Goal: Task Accomplishment & Management: Use online tool/utility

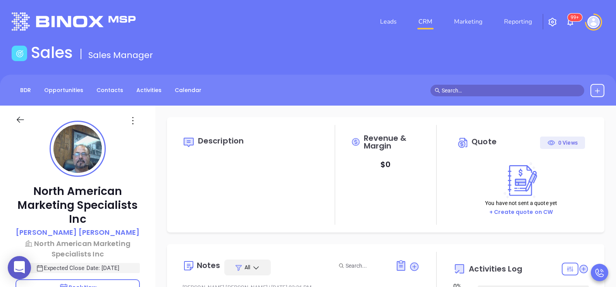
type input "08/14/2025"
type input "[PERSON_NAME]"
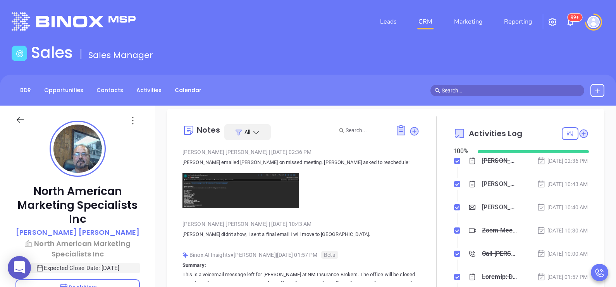
scroll to position [137, 0]
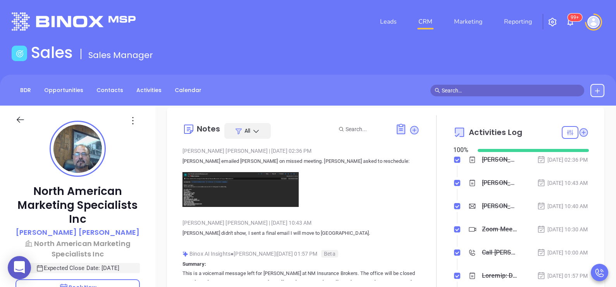
click at [250, 190] on img at bounding box center [240, 189] width 116 height 34
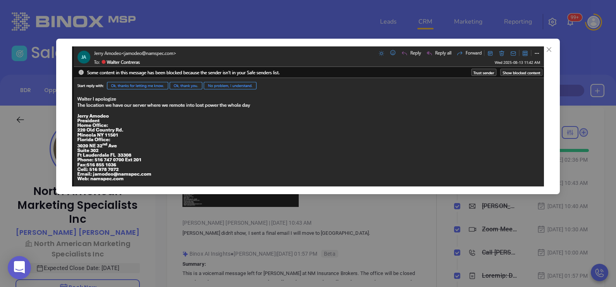
click at [398, 223] on div at bounding box center [308, 143] width 616 height 287
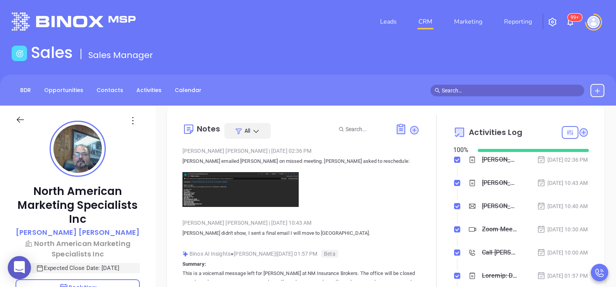
click at [145, 225] on div "North American Marketing Specialists Inc Jerry Amodeo North American Marketing …" at bounding box center [77, 285] width 155 height 359
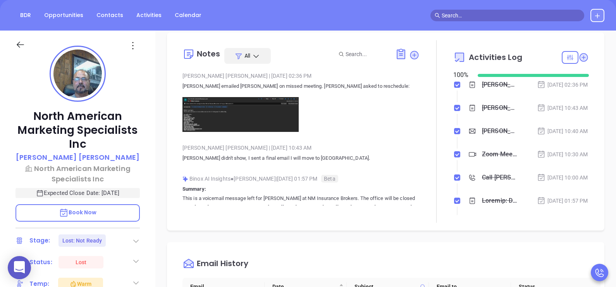
scroll to position [193, 0]
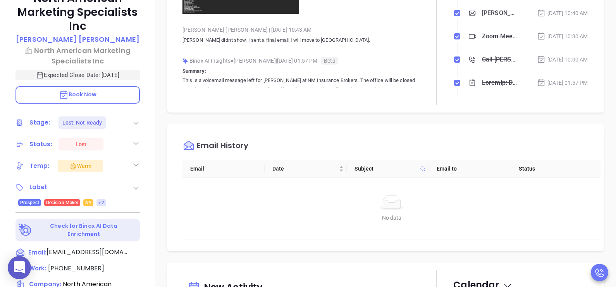
click at [124, 91] on p "Book Now" at bounding box center [77, 94] width 124 height 17
click at [89, 265] on span "(516) 747-0700" at bounding box center [76, 268] width 56 height 9
type input "(516) 747-0700"
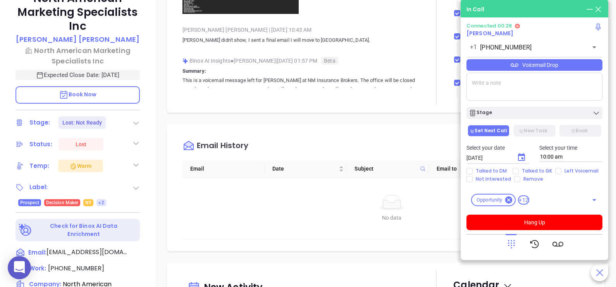
click at [513, 247] on icon at bounding box center [511, 244] width 11 height 11
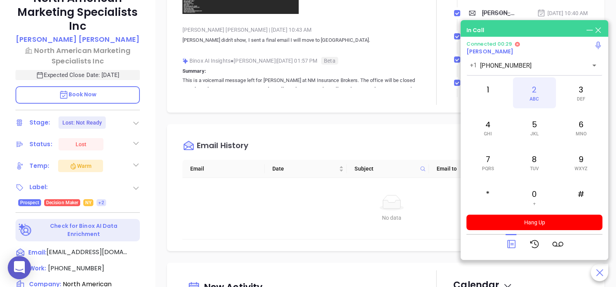
click at [529, 90] on div "2 ABC" at bounding box center [534, 92] width 43 height 31
click at [533, 192] on div "0 +" at bounding box center [534, 197] width 43 height 31
click at [494, 93] on div "1" at bounding box center [487, 92] width 43 height 31
click at [587, 28] on icon at bounding box center [589, 30] width 9 height 9
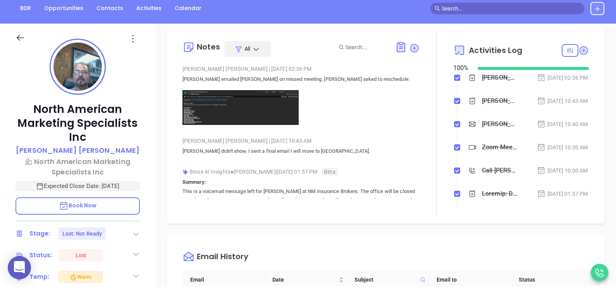
scroll to position [77, 0]
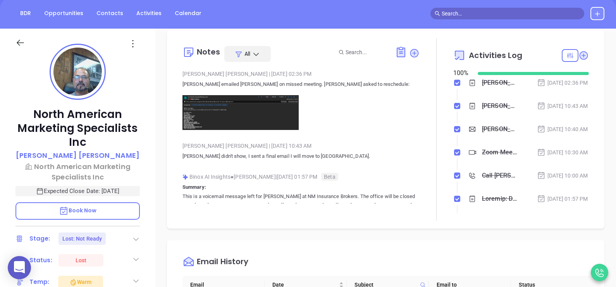
click at [149, 172] on div "North American Marketing Specialists Inc Jerry Amodeo North American Marketing …" at bounding box center [77, 208] width 155 height 359
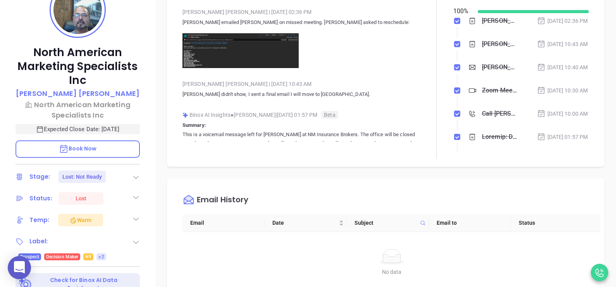
scroll to position [154, 0]
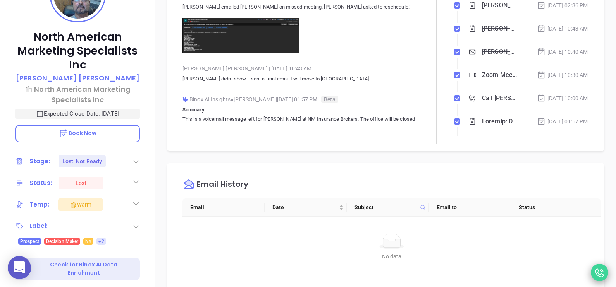
click at [596, 271] on icon at bounding box center [599, 272] width 13 height 13
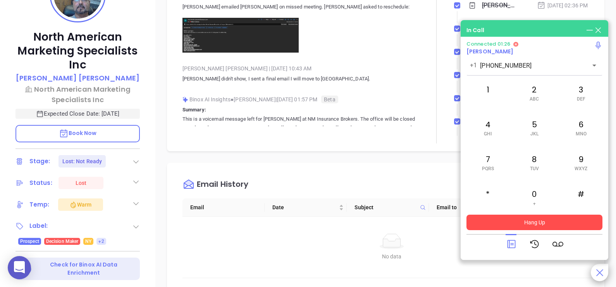
click at [557, 223] on button "Hang Up" at bounding box center [534, 222] width 136 height 15
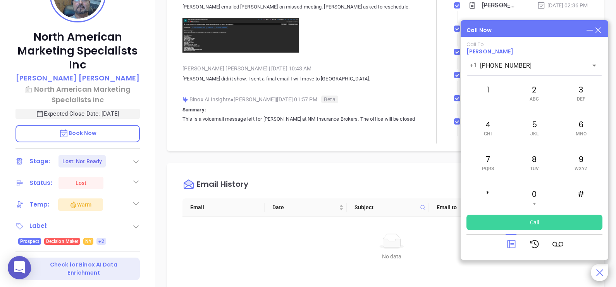
click at [505, 242] on div at bounding box center [534, 244] width 136 height 20
click at [513, 243] on icon at bounding box center [511, 244] width 11 height 11
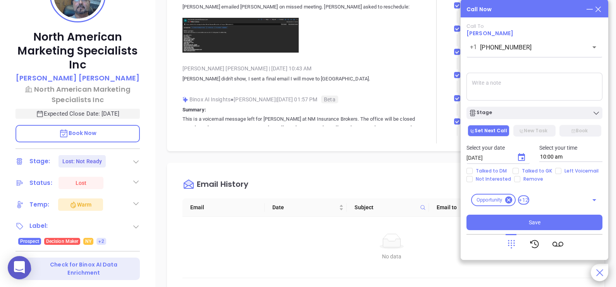
click at [498, 83] on textarea at bounding box center [534, 87] width 136 height 28
type textarea "As per instruction I called DM but he asked me to call him tomorrow to reschedu…"
click at [492, 170] on span "Talked to DM" at bounding box center [490, 171] width 37 height 6
click at [472, 170] on input "Talked to DM" at bounding box center [469, 171] width 6 height 6
checkbox input "true"
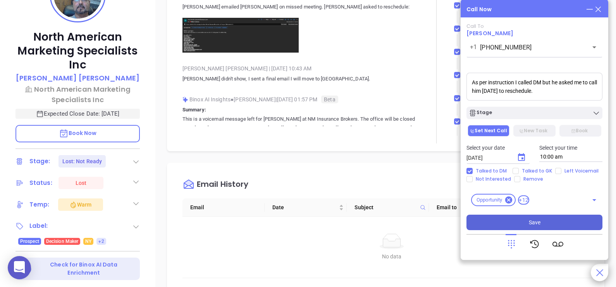
click at [508, 221] on button "Save" at bounding box center [534, 222] width 136 height 15
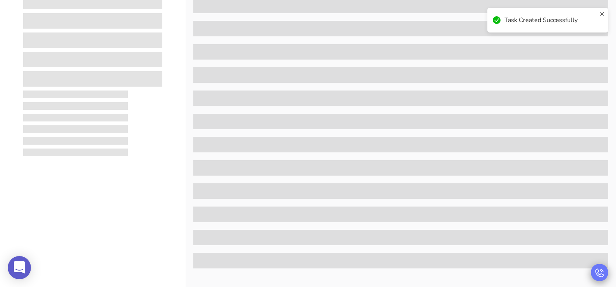
scroll to position [0, 0]
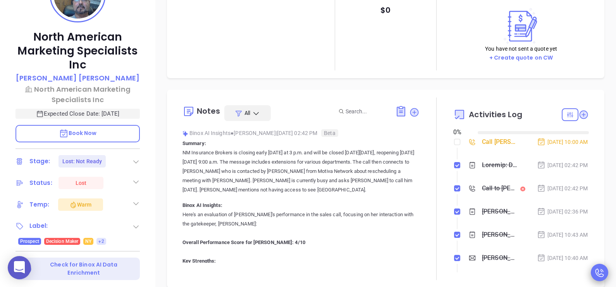
type input "[DATE]"
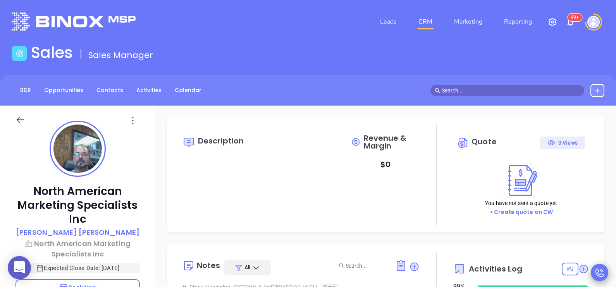
scroll to position [225, 0]
type input "[PERSON_NAME]"
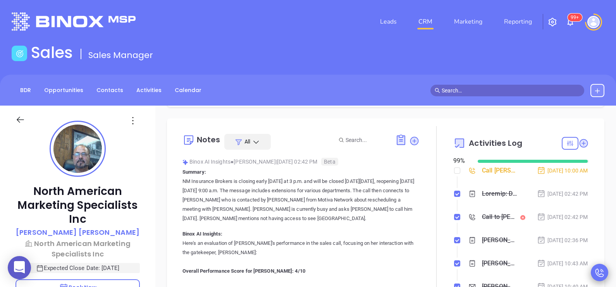
scroll to position [137, 0]
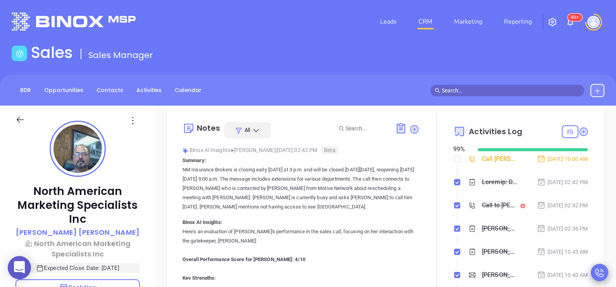
click at [151, 213] on div "North American Marketing Specialists Inc Jerry Amodeo North American Marketing …" at bounding box center [77, 285] width 155 height 359
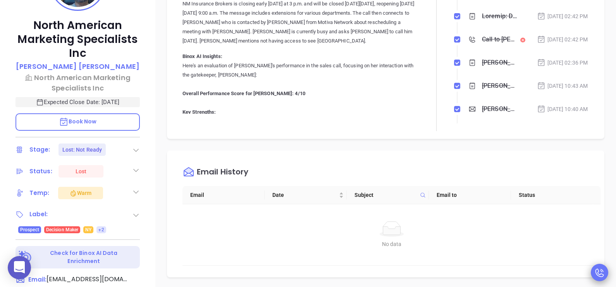
scroll to position [213, 0]
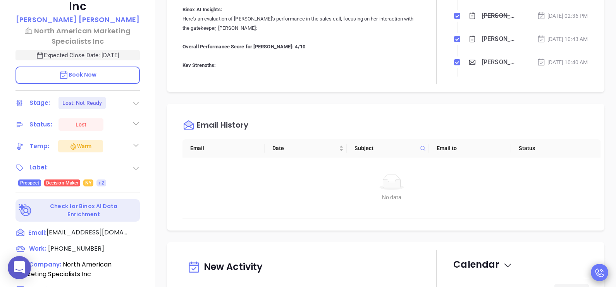
drag, startPoint x: 130, startPoint y: 99, endPoint x: 136, endPoint y: 103, distance: 6.6
click at [136, 103] on div "Stage: Lost: Not Ready" at bounding box center [77, 103] width 124 height 12
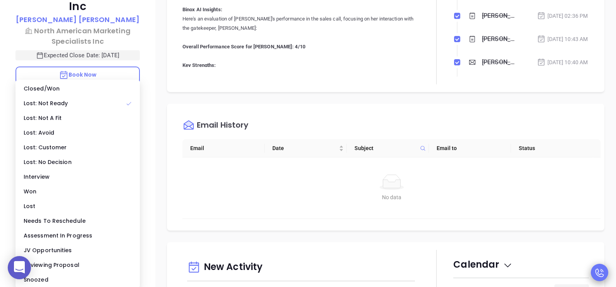
click at [136, 103] on div "Lost: Not Ready" at bounding box center [77, 103] width 121 height 15
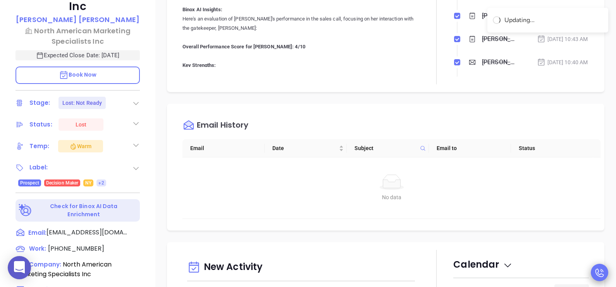
click at [136, 103] on icon at bounding box center [136, 103] width 8 height 8
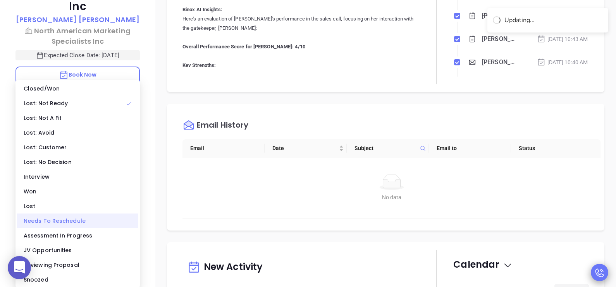
click at [87, 223] on div "Needs To Reschedule" at bounding box center [77, 221] width 121 height 15
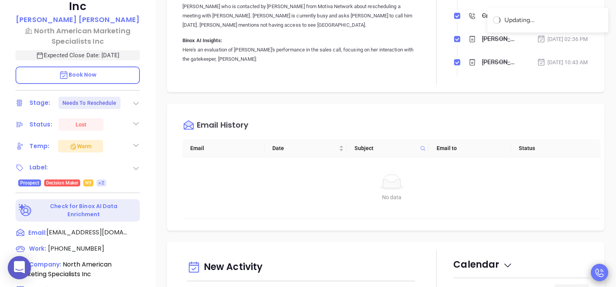
click at [135, 122] on icon at bounding box center [136, 124] width 8 height 8
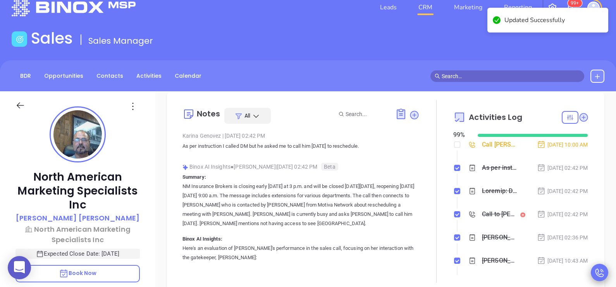
scroll to position [0, 0]
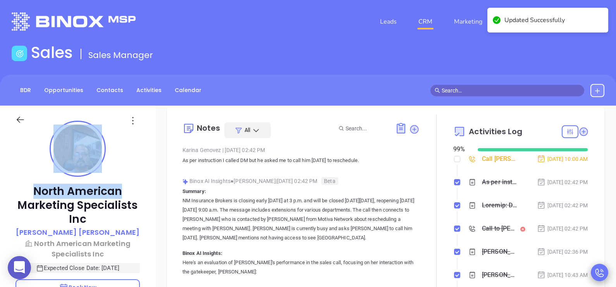
drag, startPoint x: 153, startPoint y: 175, endPoint x: 143, endPoint y: 184, distance: 13.4
click at [143, 184] on div "North American Marketing Specialists Inc Jerry Amodeo North American Marketing …" at bounding box center [77, 285] width 155 height 359
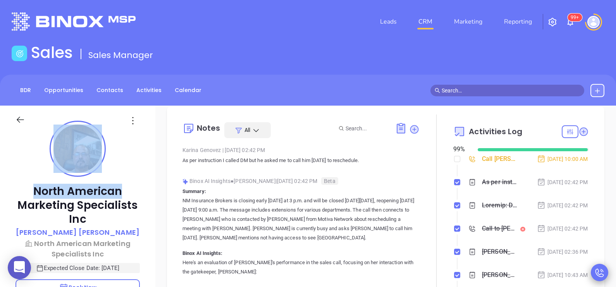
click at [143, 184] on div "North American Marketing Specialists Inc Jerry Amodeo North American Marketing …" at bounding box center [77, 285] width 155 height 359
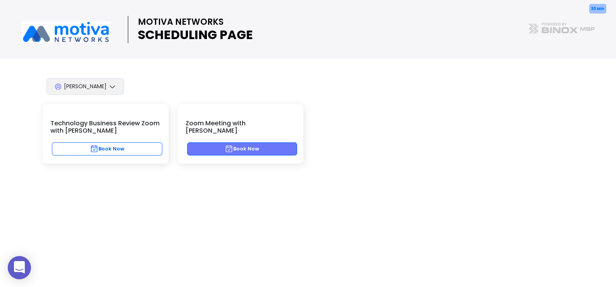
click at [280, 144] on button "Book Now" at bounding box center [242, 148] width 110 height 13
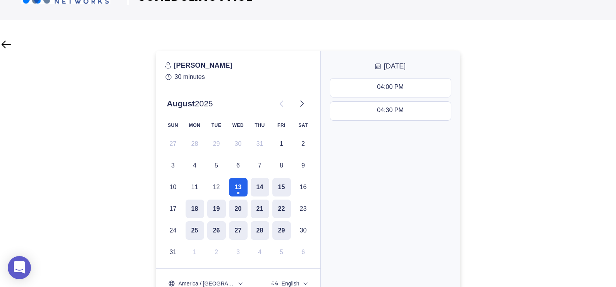
scroll to position [58, 0]
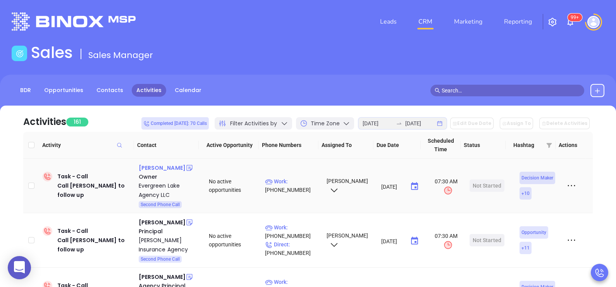
click at [141, 168] on div "Lisa Carney" at bounding box center [162, 167] width 47 height 9
click at [300, 189] on p "Work : (856) 202-8090" at bounding box center [292, 185] width 55 height 17
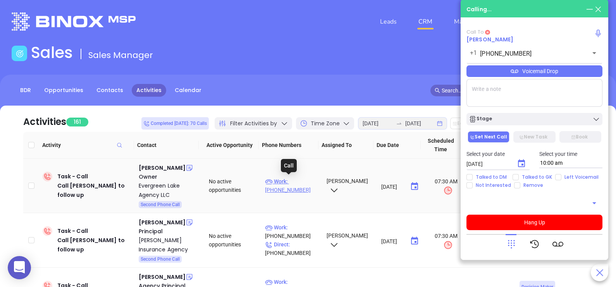
type input "(856) 202-8090"
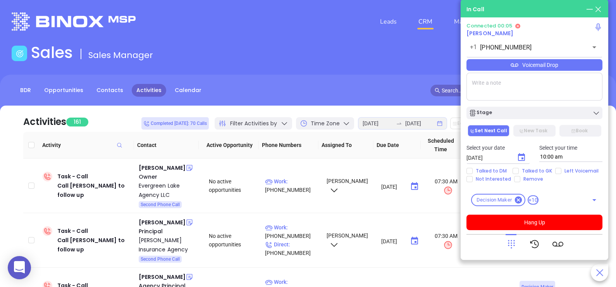
click at [576, 70] on div "Voicemail Drop" at bounding box center [534, 65] width 136 height 12
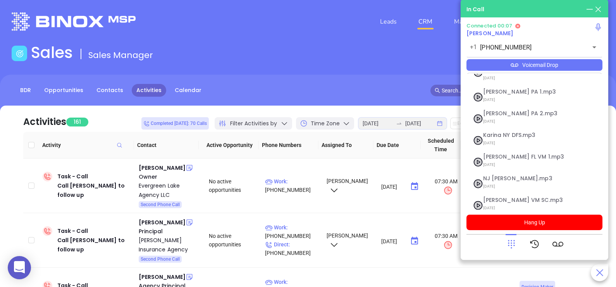
scroll to position [84, 0]
click at [500, 180] on span "[DATE]" at bounding box center [525, 185] width 84 height 10
checkbox input "true"
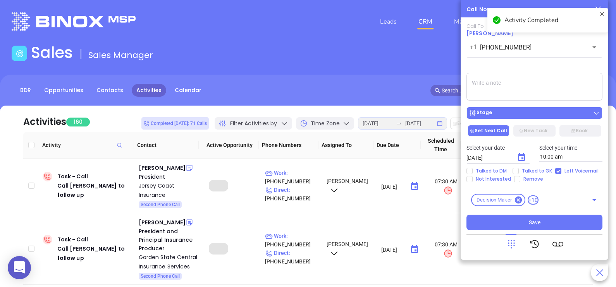
click at [505, 113] on div "Stage" at bounding box center [533, 113] width 131 height 8
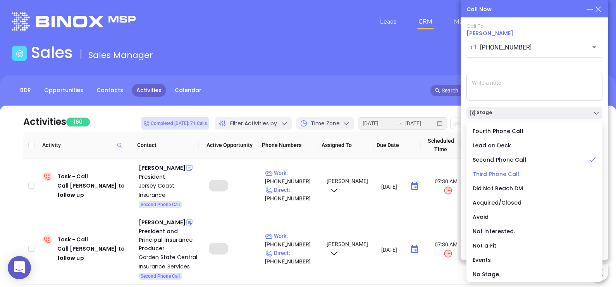
click at [507, 171] on span "Third Phone Call" at bounding box center [495, 174] width 47 height 8
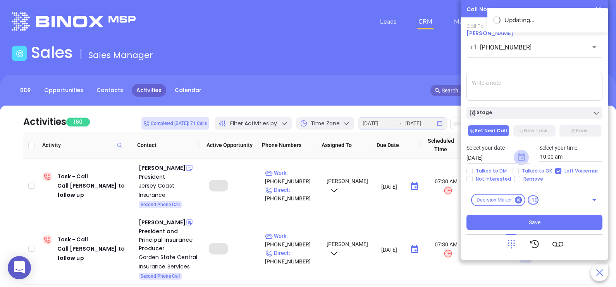
click at [521, 158] on icon "Choose date, selected date is Aug 14, 2025" at bounding box center [521, 157] width 7 height 8
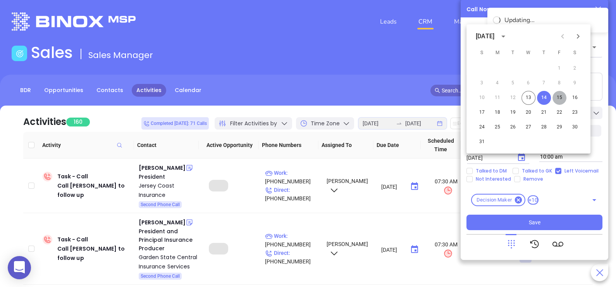
click at [561, 95] on button "15" at bounding box center [559, 98] width 14 height 14
type input "08/15/2025"
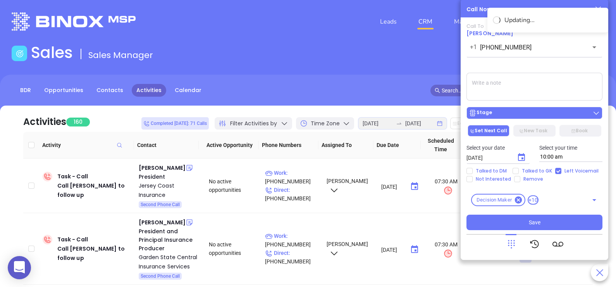
click at [527, 116] on div "Stage" at bounding box center [533, 113] width 131 height 8
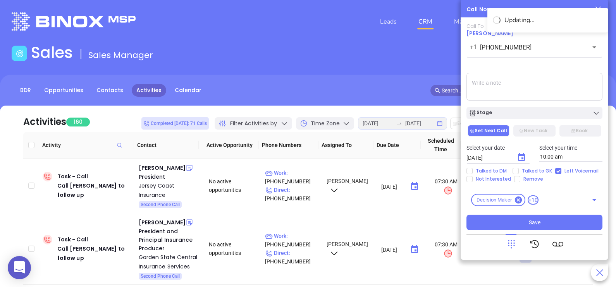
click at [518, 81] on textarea at bounding box center [534, 87] width 136 height 28
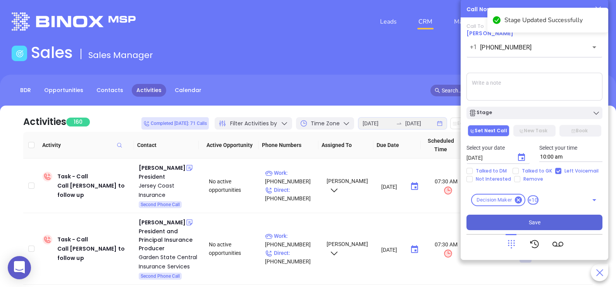
click at [491, 221] on button "Save" at bounding box center [534, 222] width 136 height 15
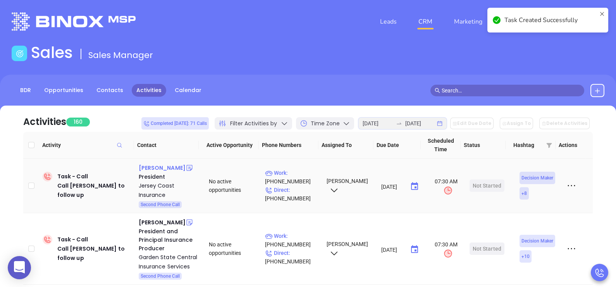
click at [166, 170] on div "Stephen Popovich" at bounding box center [162, 167] width 47 height 9
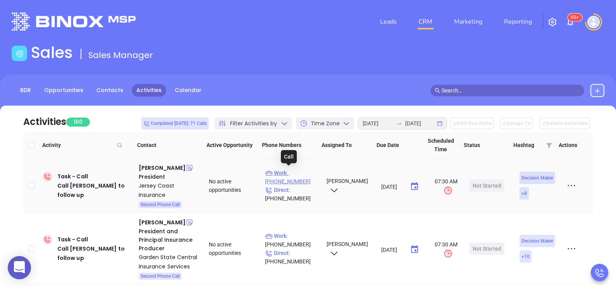
click at [298, 173] on p "Work : (609) 830-3311" at bounding box center [292, 177] width 55 height 17
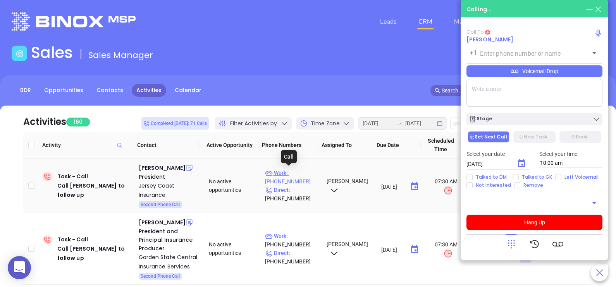
type input "(609) 830-3311"
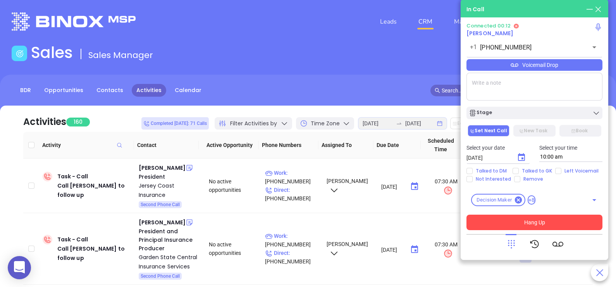
click at [534, 222] on button "Hang Up" at bounding box center [534, 222] width 136 height 15
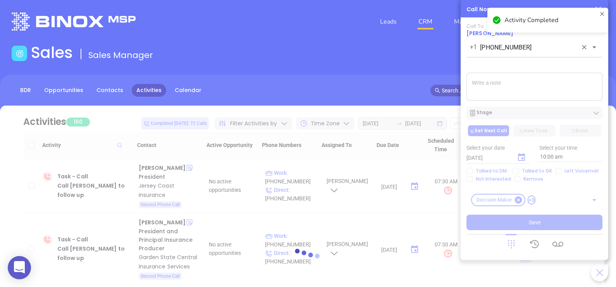
click at [526, 50] on input "(609) 830-3311" at bounding box center [528, 47] width 97 height 9
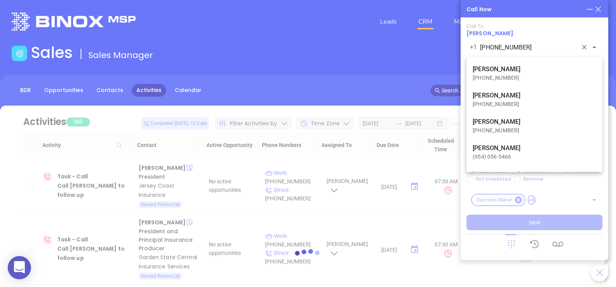
click at [527, 39] on div "Activity Completed" at bounding box center [547, 23] width 124 height 34
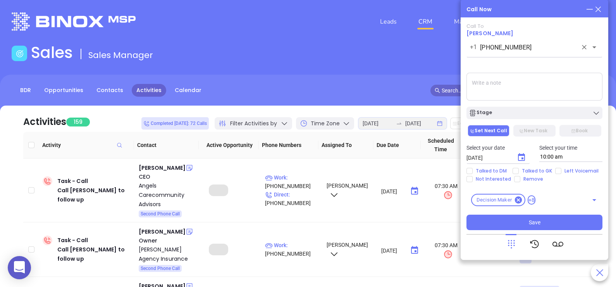
click at [523, 46] on input "(609) 830-3311" at bounding box center [528, 47] width 97 height 9
drag, startPoint x: 523, startPoint y: 46, endPoint x: 485, endPoint y: 48, distance: 38.0
click at [523, 46] on input "(609) 830-3311" at bounding box center [528, 47] width 97 height 9
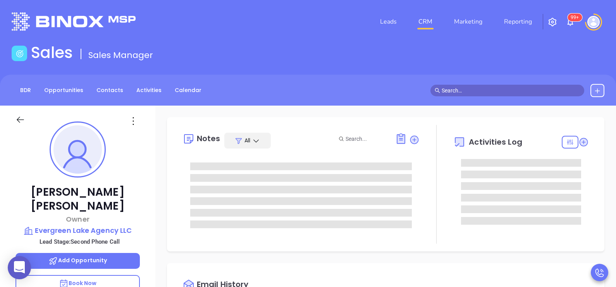
type input "[DATE]"
type input "[PERSON_NAME]"
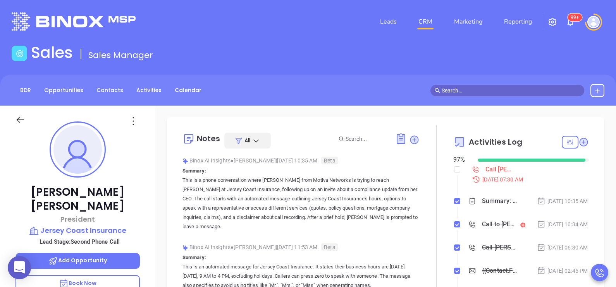
scroll to position [225, 0]
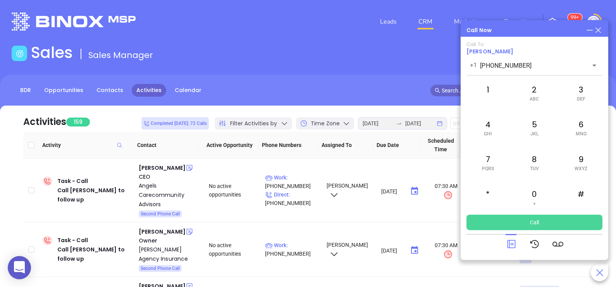
click at [522, 219] on button "Call" at bounding box center [534, 222] width 136 height 15
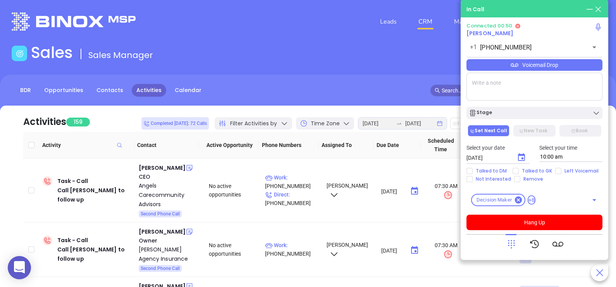
click at [515, 239] on icon at bounding box center [511, 244] width 11 height 11
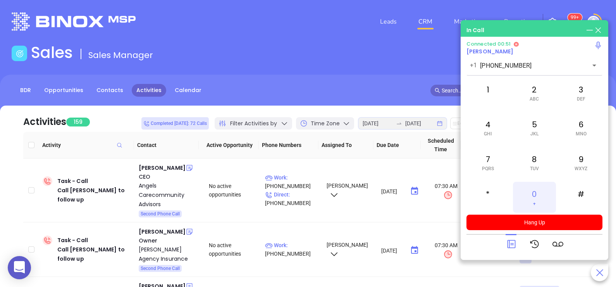
click at [540, 199] on div "0 +" at bounding box center [534, 197] width 43 height 31
click at [507, 245] on icon at bounding box center [511, 244] width 8 height 8
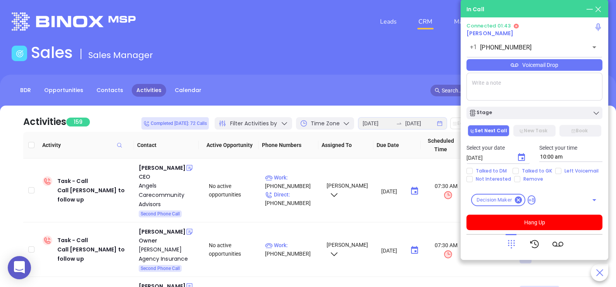
click at [584, 70] on div "Voicemail Drop" at bounding box center [534, 65] width 136 height 12
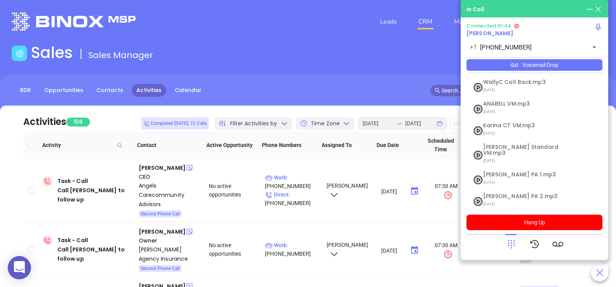
scroll to position [84, 0]
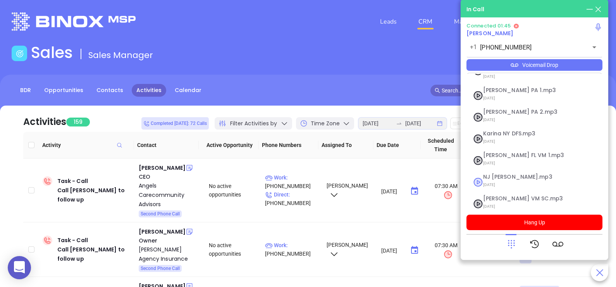
click at [518, 180] on span "[DATE]" at bounding box center [525, 185] width 84 height 10
checkbox input "true"
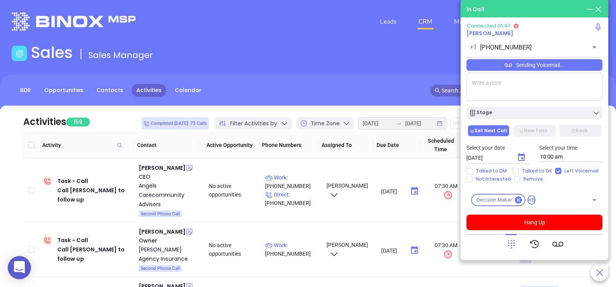
click at [510, 244] on icon at bounding box center [511, 244] width 11 height 11
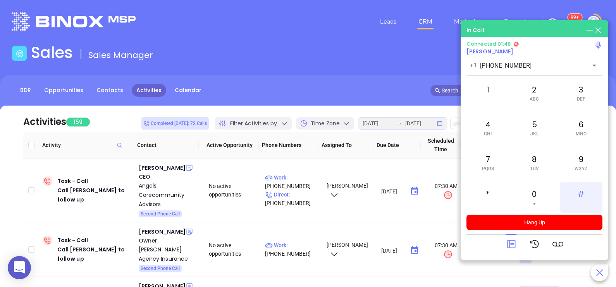
click at [576, 196] on div "#" at bounding box center [580, 197] width 43 height 31
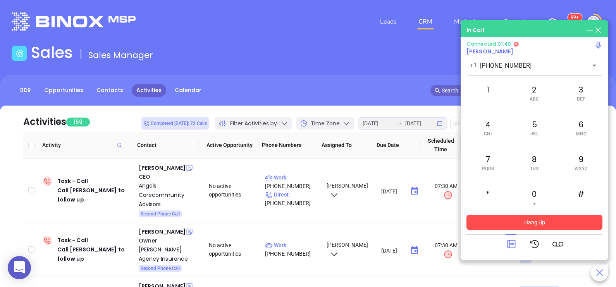
click at [541, 223] on button "Hang Up" at bounding box center [534, 222] width 136 height 15
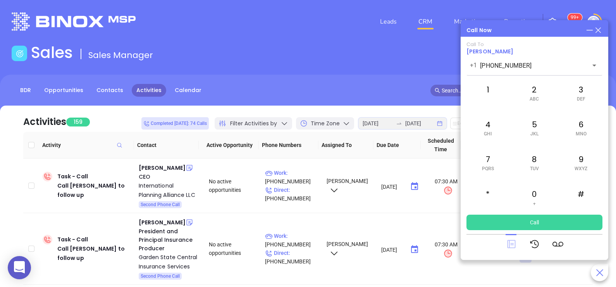
click at [515, 244] on icon at bounding box center [511, 244] width 11 height 11
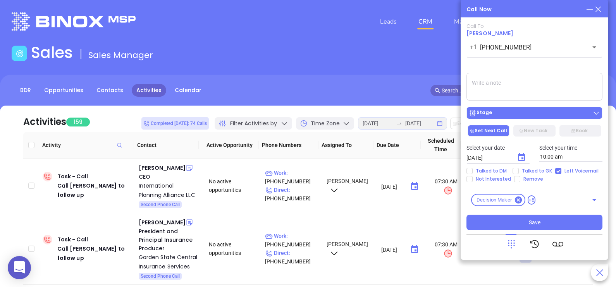
click at [509, 111] on div "Stage" at bounding box center [533, 113] width 131 height 8
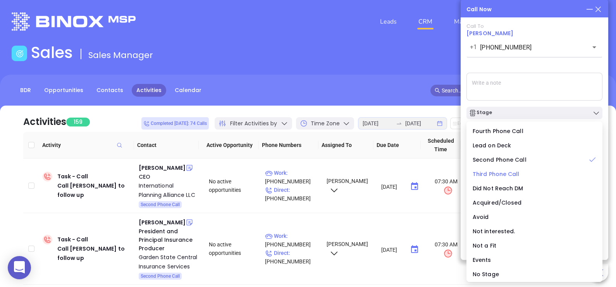
click at [500, 175] on span "Third Phone Call" at bounding box center [495, 174] width 47 height 8
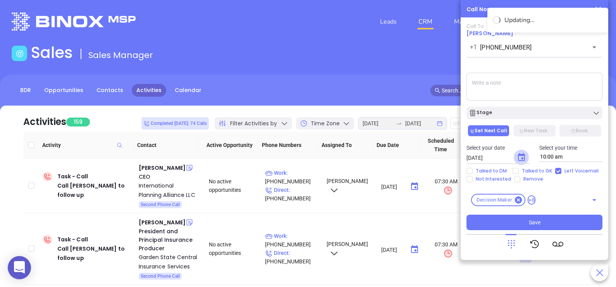
click at [520, 157] on icon "Choose date, selected date is Aug 14, 2025" at bounding box center [520, 157] width 9 height 9
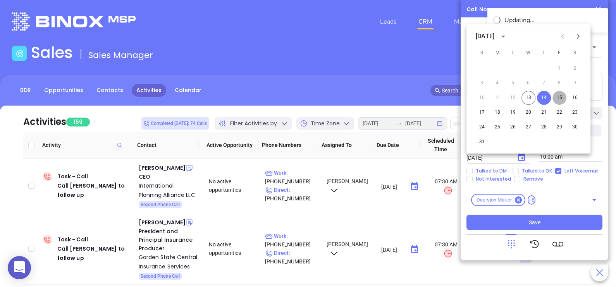
click at [560, 99] on button "15" at bounding box center [559, 98] width 14 height 14
type input "08/15/2025"
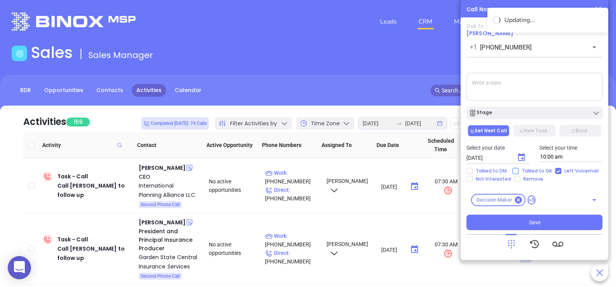
click at [513, 172] on input "Talked to GK" at bounding box center [515, 171] width 6 height 6
checkbox input "true"
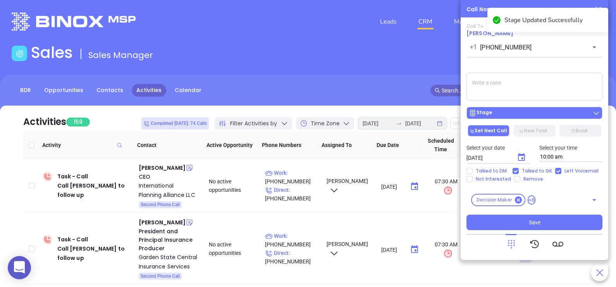
click at [495, 114] on div "Stage" at bounding box center [533, 113] width 131 height 8
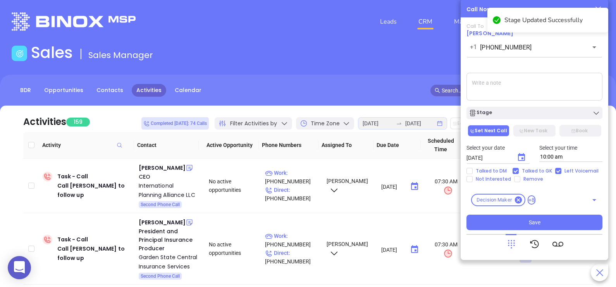
click at [507, 84] on textarea at bounding box center [534, 87] width 136 height 28
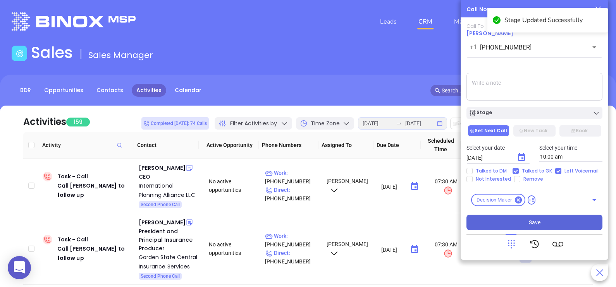
click at [534, 226] on span "Save" at bounding box center [534, 222] width 12 height 9
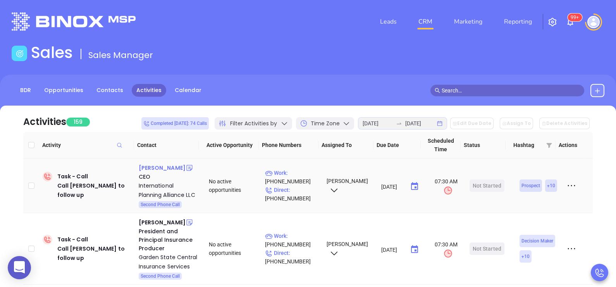
click at [151, 167] on div "David Alter" at bounding box center [162, 167] width 47 height 9
click at [303, 172] on p "Work : (973) 244-4420" at bounding box center [292, 177] width 55 height 17
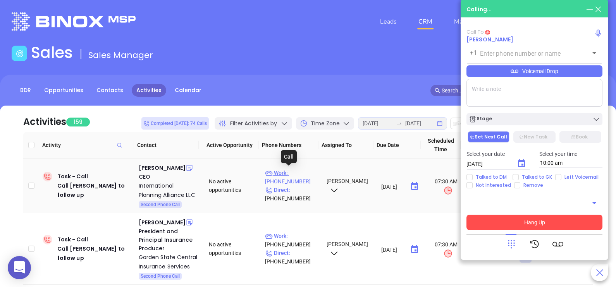
type input "(973) 244-4420"
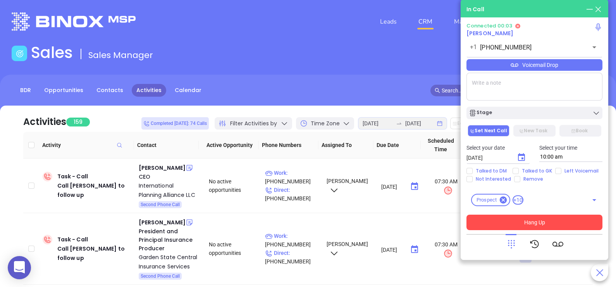
click at [516, 221] on button "Hang Up" at bounding box center [534, 222] width 136 height 15
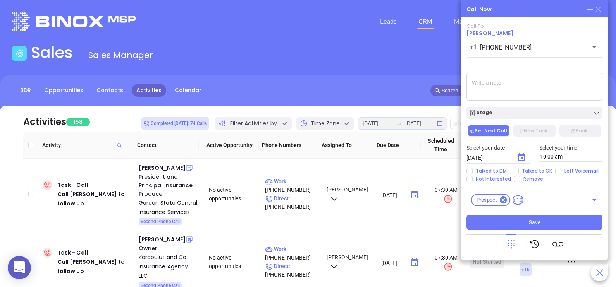
click at [599, 9] on icon at bounding box center [597, 9] width 5 height 5
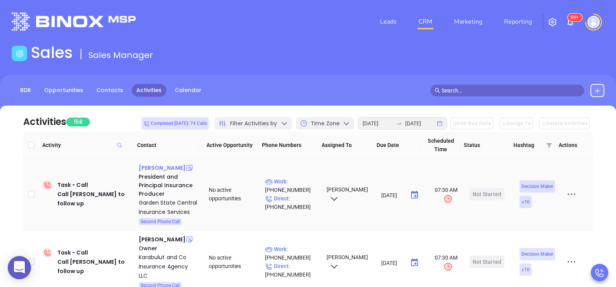
click at [155, 170] on div "Edmar Ortiz" at bounding box center [162, 167] width 47 height 9
click at [303, 200] on p "Direct : (609) 587-9585" at bounding box center [292, 202] width 55 height 17
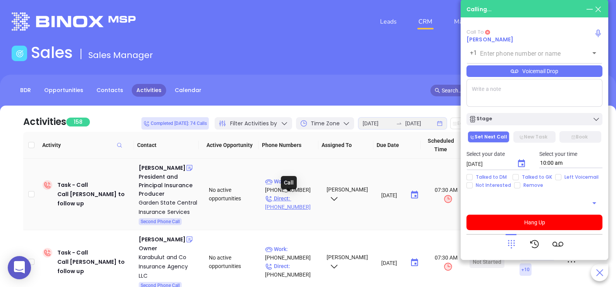
type input "(609) 587-9585"
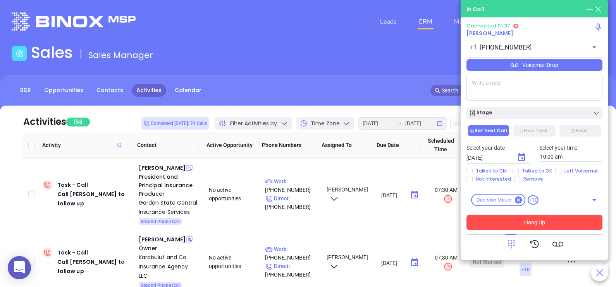
click at [561, 224] on button "Hang Up" at bounding box center [534, 222] width 136 height 15
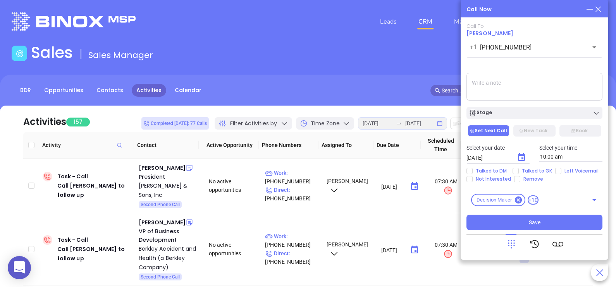
click at [599, 9] on icon at bounding box center [598, 9] width 9 height 9
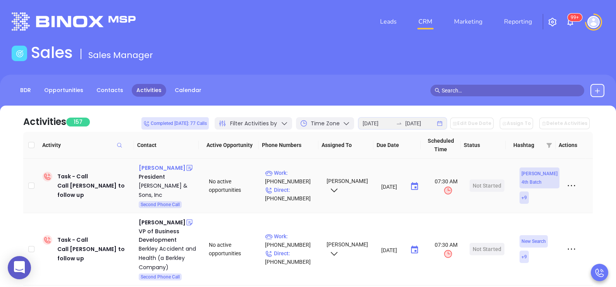
click at [166, 167] on div "Robert R Marmo" at bounding box center [162, 167] width 47 height 9
click at [301, 173] on p "Work : (732) 793-7530" at bounding box center [292, 177] width 55 height 17
type input "(732) 793-7530"
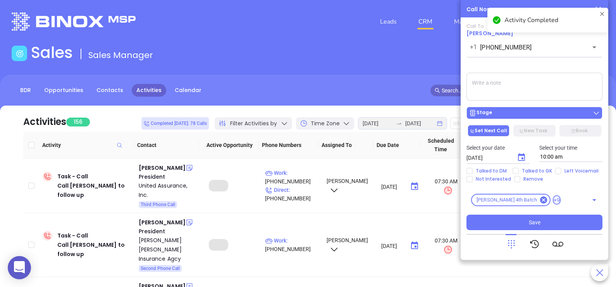
click at [522, 117] on div "Stage" at bounding box center [533, 113] width 131 height 8
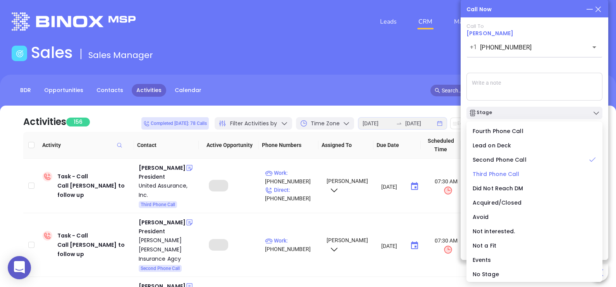
click at [501, 177] on span "Third Phone Call" at bounding box center [495, 174] width 47 height 8
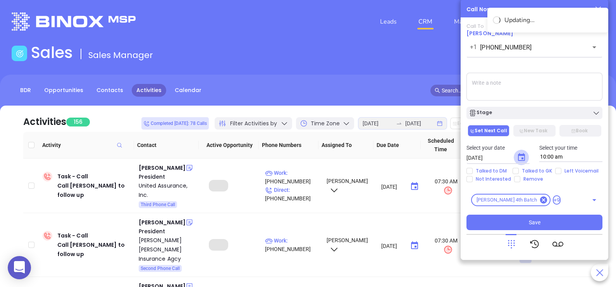
click at [521, 157] on icon "Choose date, selected date is Aug 14, 2025" at bounding box center [520, 157] width 9 height 9
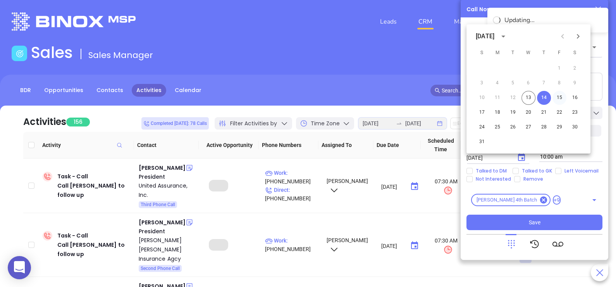
click at [559, 96] on button "15" at bounding box center [559, 98] width 14 height 14
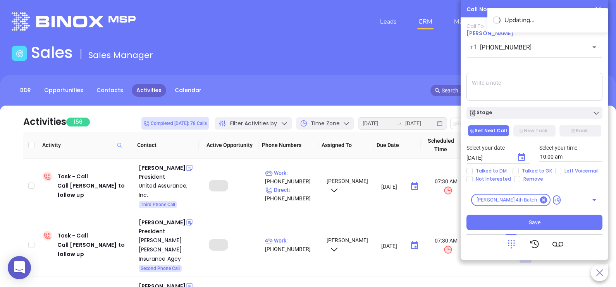
type input "08/15/2025"
click at [530, 172] on span "Talked to GK" at bounding box center [536, 171] width 36 height 6
click at [518, 172] on input "Talked to GK" at bounding box center [515, 171] width 6 height 6
checkbox input "true"
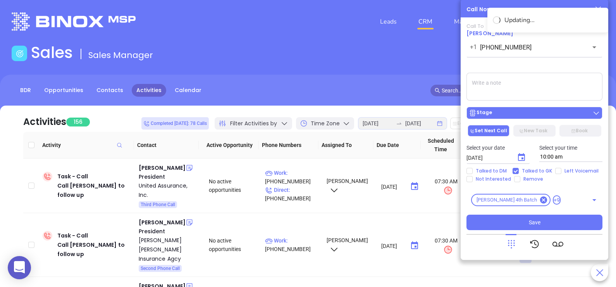
click at [522, 115] on div "Stage" at bounding box center [533, 113] width 131 height 8
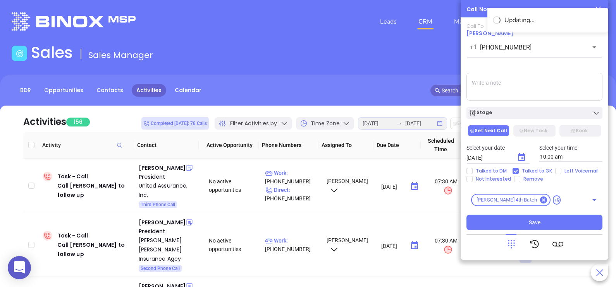
click at [530, 68] on div "Call To Robert R Marmo +1 (732) 793-7530 ​ Voicemail Drop Stage Set Next Call N…" at bounding box center [534, 126] width 136 height 207
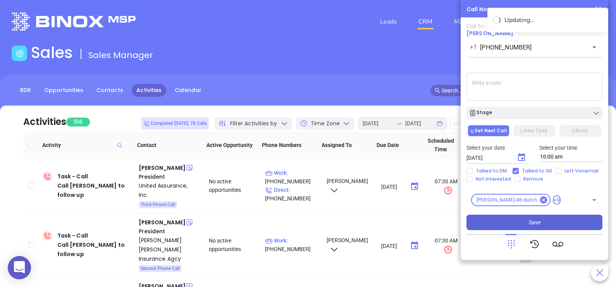
click at [540, 223] on button "Save" at bounding box center [534, 222] width 136 height 15
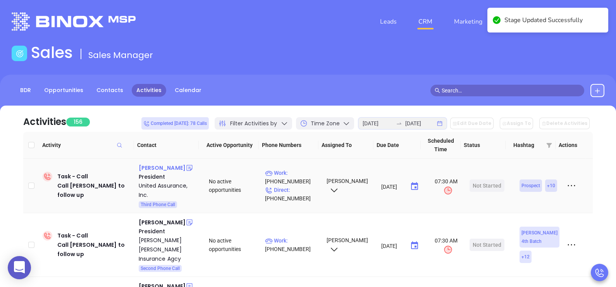
click at [160, 170] on div "Thomas Perna" at bounding box center [162, 167] width 47 height 9
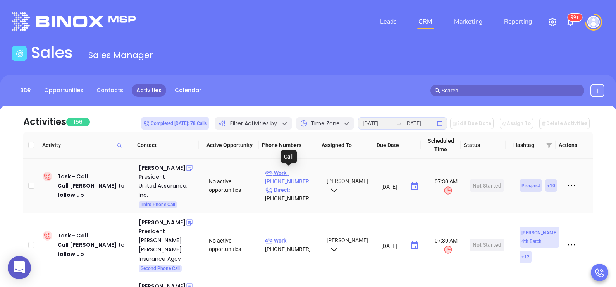
click at [297, 171] on p "Work : (201) 797-6600" at bounding box center [292, 177] width 55 height 17
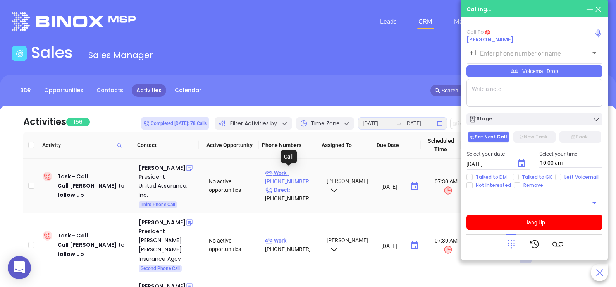
type input "(201) 797-6600"
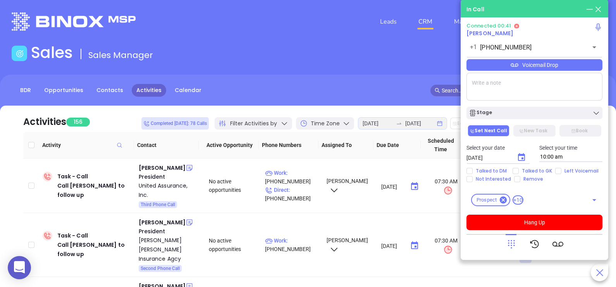
click at [559, 65] on div "Voicemail Drop" at bounding box center [534, 65] width 136 height 12
click at [509, 241] on icon at bounding box center [511, 244] width 7 height 9
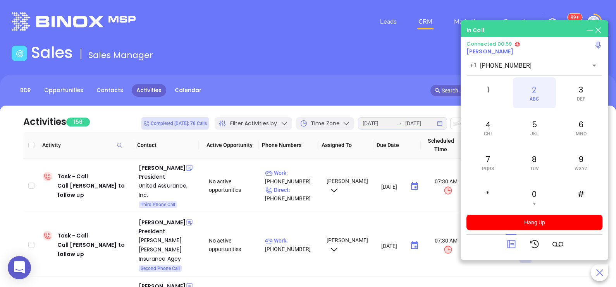
click at [535, 95] on div "2 ABC" at bounding box center [534, 92] width 43 height 31
click at [507, 243] on icon at bounding box center [511, 244] width 11 height 11
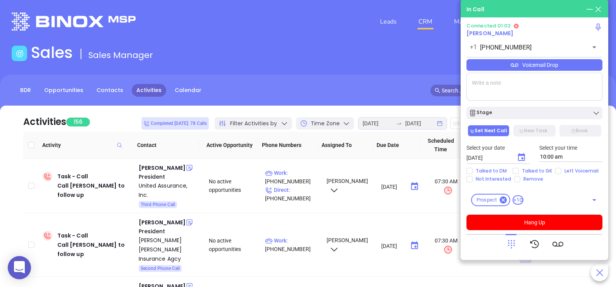
click at [582, 62] on div "Voicemail Drop" at bounding box center [534, 65] width 136 height 12
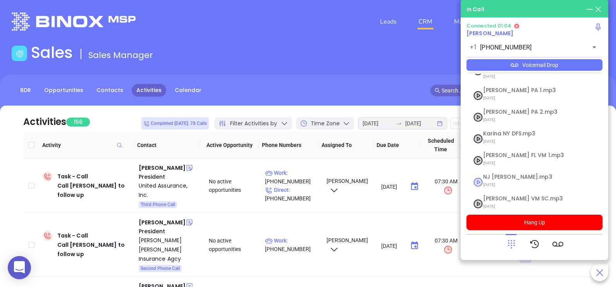
click at [504, 180] on span "07/31/2025" at bounding box center [525, 185] width 84 height 10
checkbox input "true"
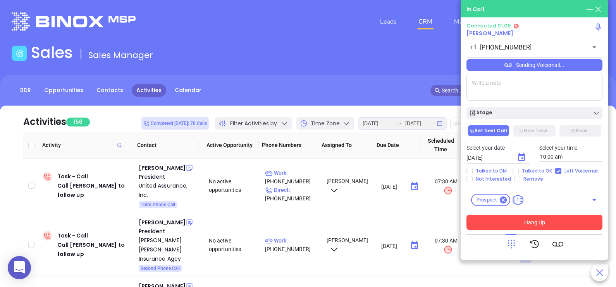
click at [526, 226] on button "Hang Up" at bounding box center [534, 222] width 136 height 15
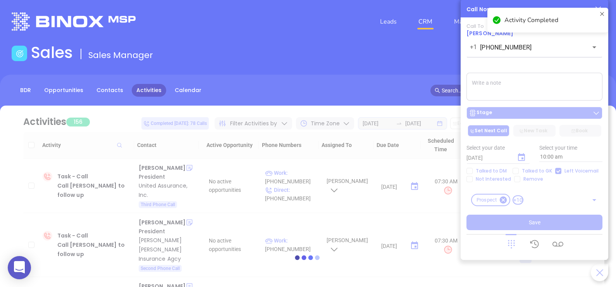
click at [528, 116] on div at bounding box center [308, 258] width 592 height 304
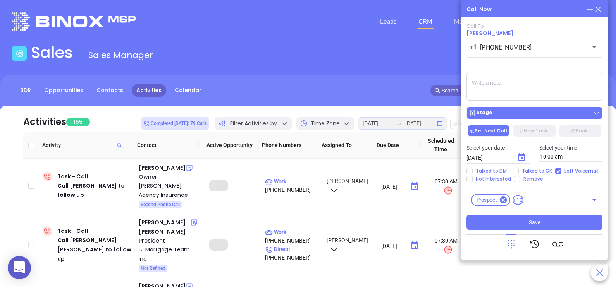
click at [547, 111] on div "Stage" at bounding box center [533, 113] width 131 height 8
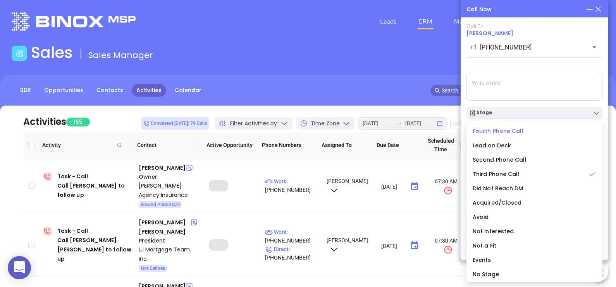
click at [484, 131] on span "Fourth Phone Call" at bounding box center [497, 131] width 51 height 8
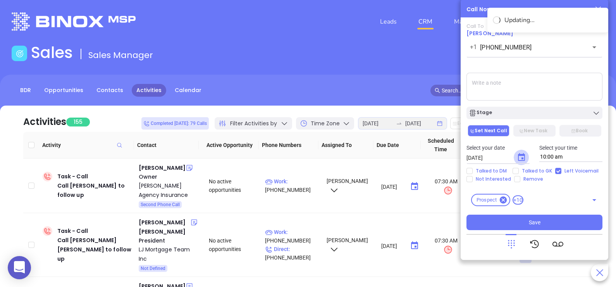
click at [521, 158] on icon "Choose date, selected date is Aug 14, 2025" at bounding box center [521, 157] width 7 height 8
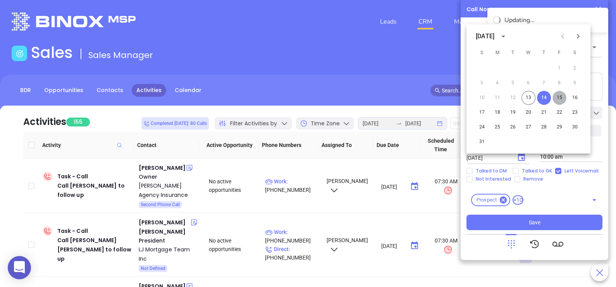
click at [560, 100] on button "15" at bounding box center [559, 98] width 14 height 14
type input "08/15/2025"
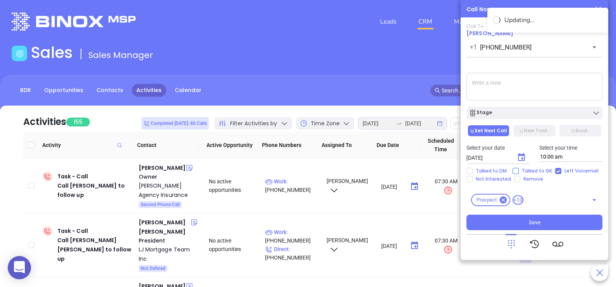
click at [521, 172] on span "Talked to GK" at bounding box center [536, 171] width 36 height 6
click at [518, 172] on input "Talked to GK" at bounding box center [515, 171] width 6 height 6
checkbox input "true"
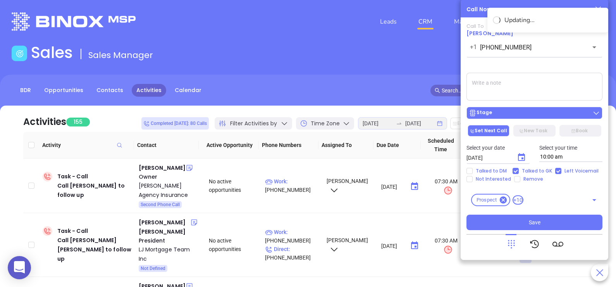
click at [520, 115] on div "Stage" at bounding box center [533, 113] width 131 height 8
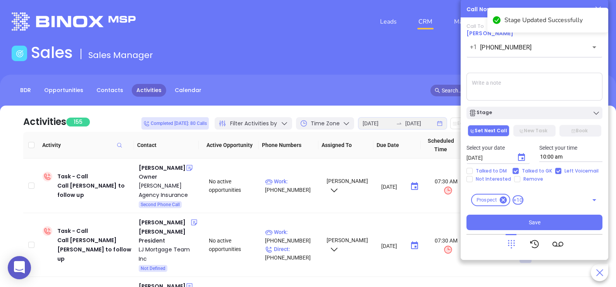
click at [522, 81] on textarea at bounding box center [534, 87] width 136 height 28
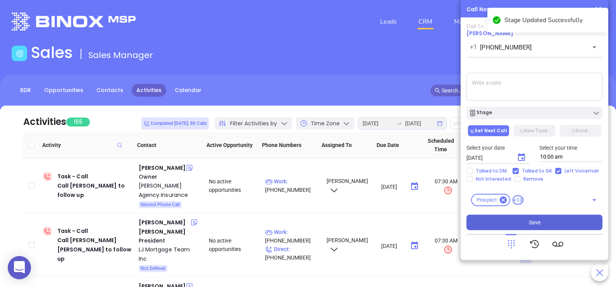
click at [525, 219] on button "Save" at bounding box center [534, 222] width 136 height 15
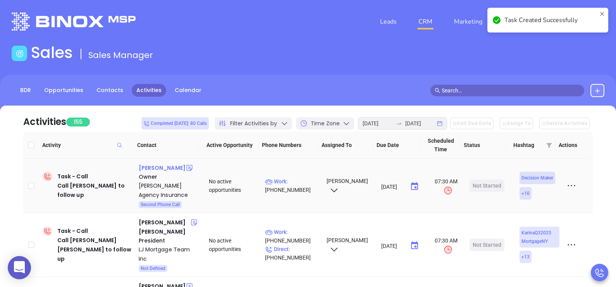
click at [158, 168] on div "Logan Dustin" at bounding box center [162, 167] width 47 height 9
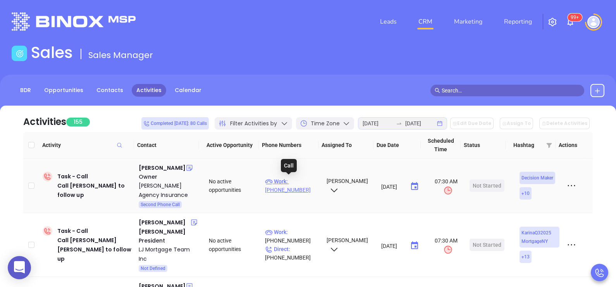
click at [296, 182] on p "Work : (732) 231-5017" at bounding box center [292, 185] width 55 height 17
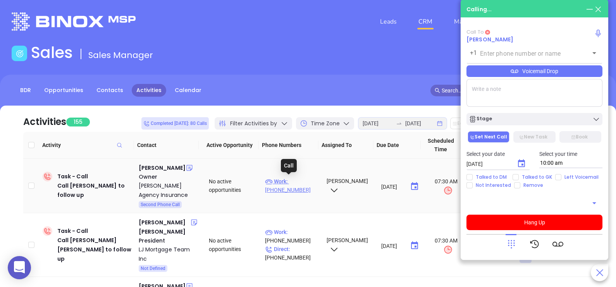
type input "(732) 231-5017"
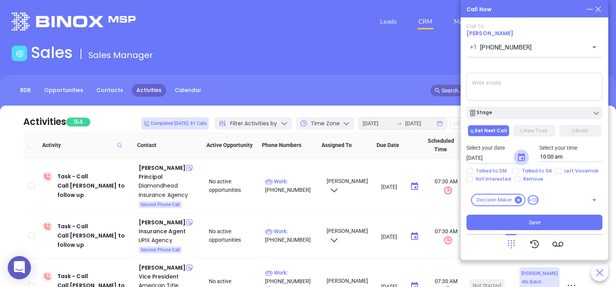
click at [526, 154] on button "Choose date, selected date is Aug 14, 2025" at bounding box center [520, 157] width 15 height 15
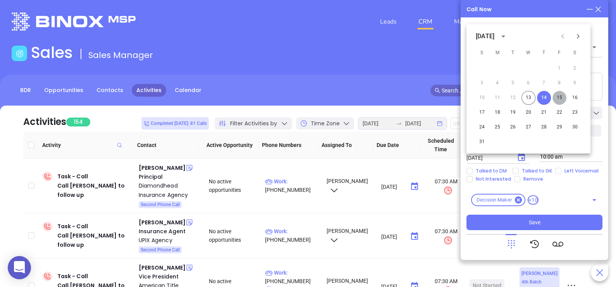
click at [560, 97] on button "15" at bounding box center [559, 98] width 14 height 14
type input "08/15/2025"
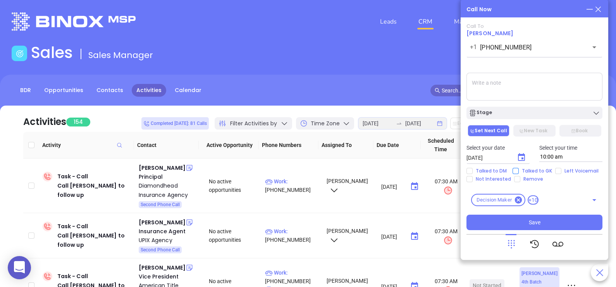
click at [530, 170] on span "Talked to GK" at bounding box center [536, 171] width 36 height 6
click at [518, 170] on input "Talked to GK" at bounding box center [515, 171] width 6 height 6
checkbox input "true"
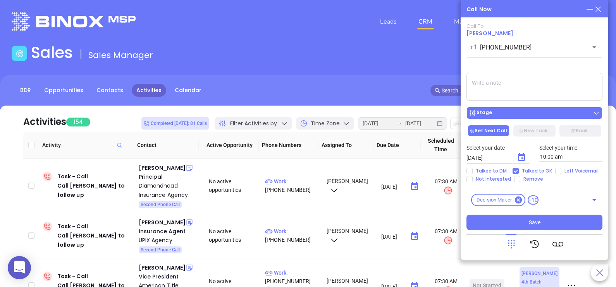
click at [523, 118] on button "Stage" at bounding box center [534, 113] width 136 height 12
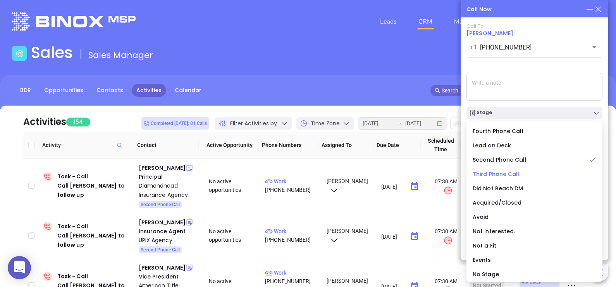
click at [488, 175] on span "Third Phone Call" at bounding box center [495, 174] width 47 height 8
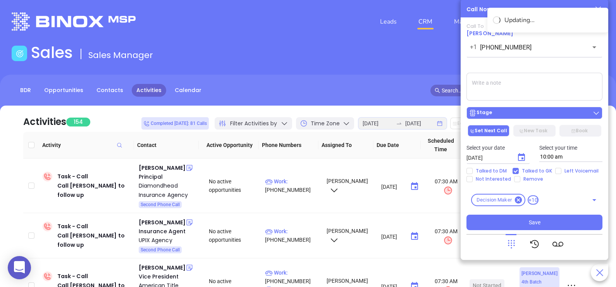
click at [503, 112] on div "Stage" at bounding box center [533, 113] width 131 height 8
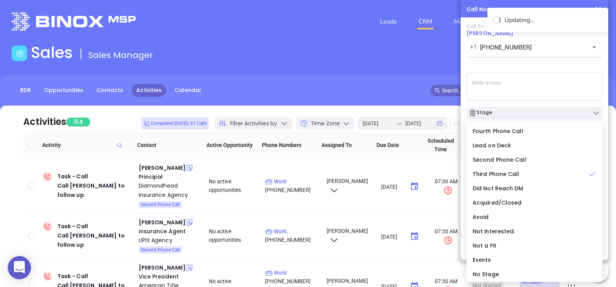
click at [516, 75] on textarea at bounding box center [534, 87] width 136 height 28
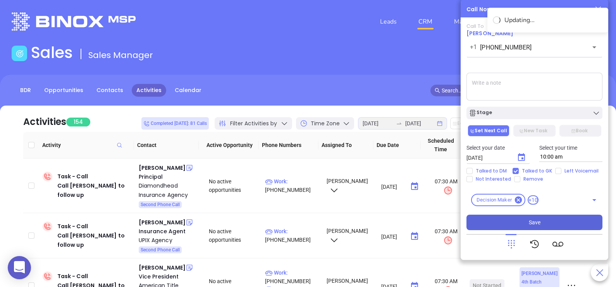
click at [529, 225] on span "Save" at bounding box center [534, 222] width 12 height 9
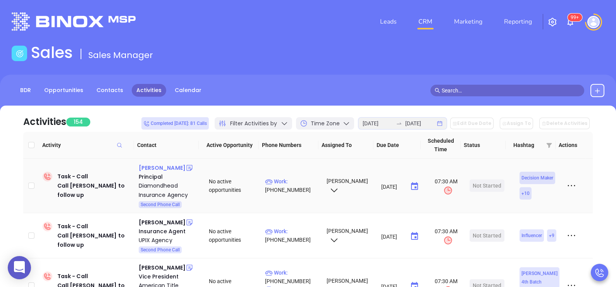
click at [162, 168] on div "Evan Rosen" at bounding box center [162, 167] width 47 height 9
click at [306, 179] on p "Work : (908) 939-8075" at bounding box center [292, 185] width 55 height 17
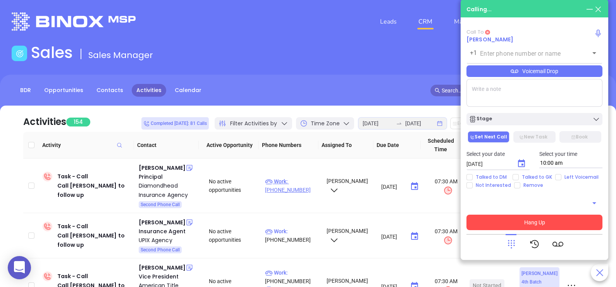
type input "(908) 939-8075"
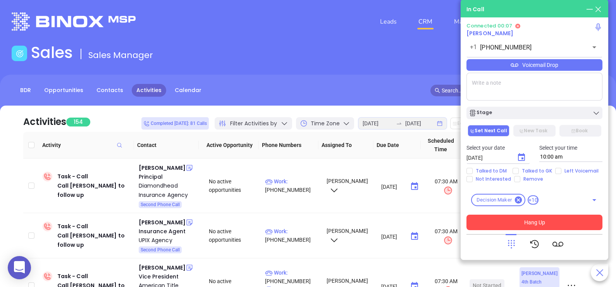
click at [563, 69] on div "Voicemail Drop" at bounding box center [534, 65] width 136 height 12
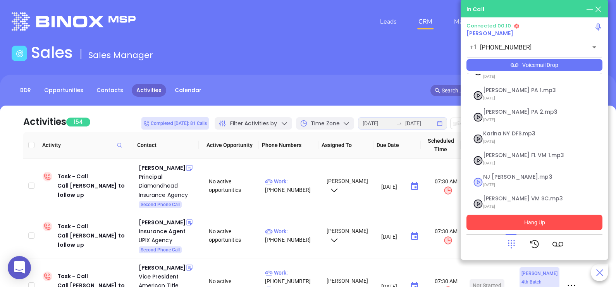
click at [513, 180] on span "07/31/2025" at bounding box center [525, 185] width 84 height 10
checkbox input "true"
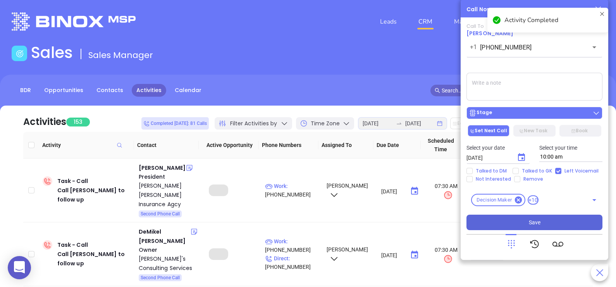
click at [511, 115] on div "Stage" at bounding box center [533, 113] width 131 height 8
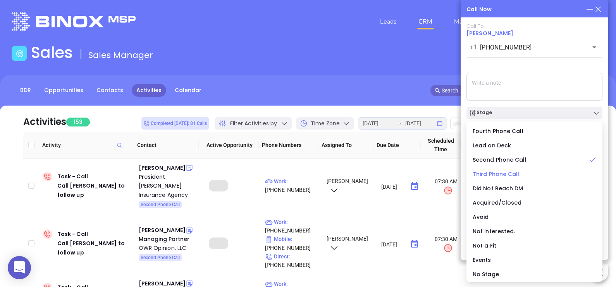
click at [495, 172] on span "Third Phone Call" at bounding box center [495, 174] width 47 height 8
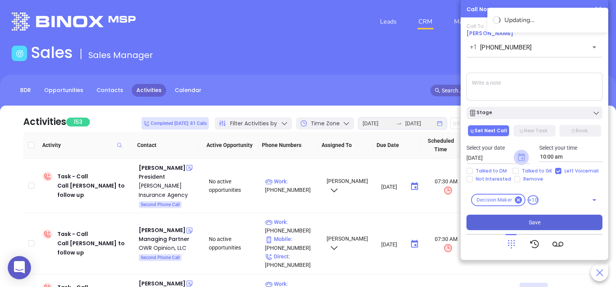
click at [518, 159] on icon "Choose date, selected date is Aug 14, 2025" at bounding box center [521, 157] width 7 height 8
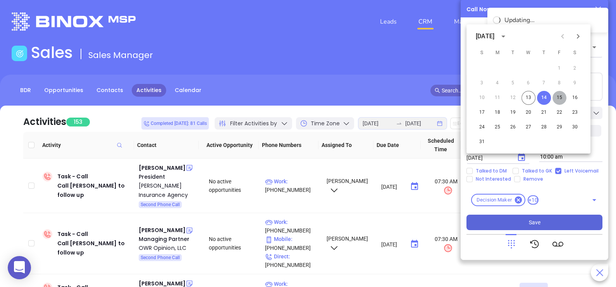
click at [557, 101] on button "15" at bounding box center [559, 98] width 14 height 14
type input "08/15/2025"
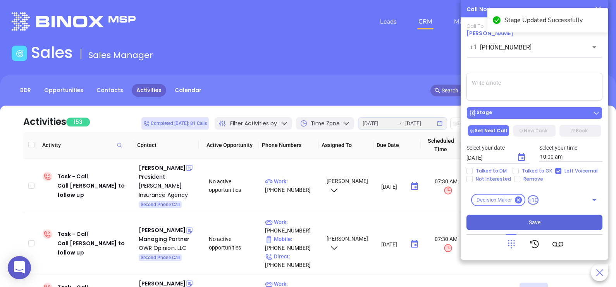
click at [530, 111] on div "Stage" at bounding box center [533, 113] width 131 height 8
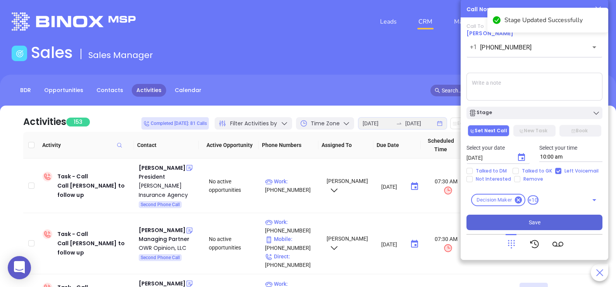
click at [524, 95] on textarea at bounding box center [534, 87] width 136 height 28
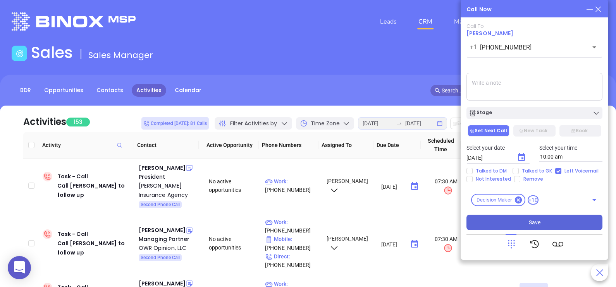
click at [518, 224] on button "Save" at bounding box center [534, 222] width 136 height 15
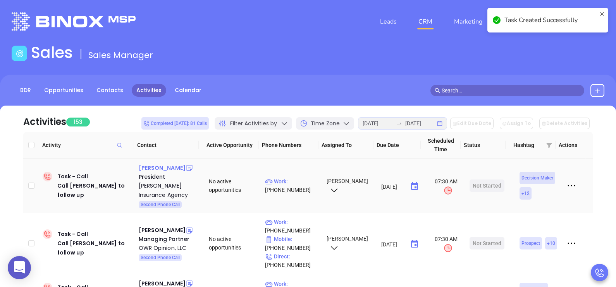
click at [163, 172] on div "Kenneth Arocho" at bounding box center [162, 167] width 47 height 9
click at [299, 180] on p "Work : (732) 877-7680" at bounding box center [292, 185] width 55 height 17
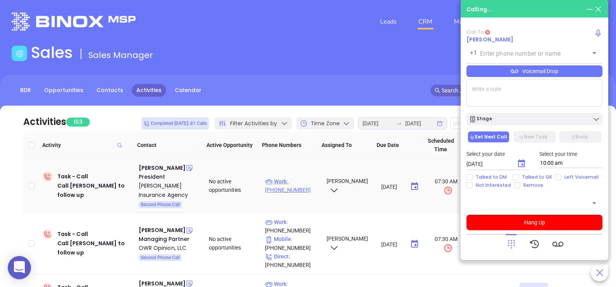
type input "(732) 877-7680"
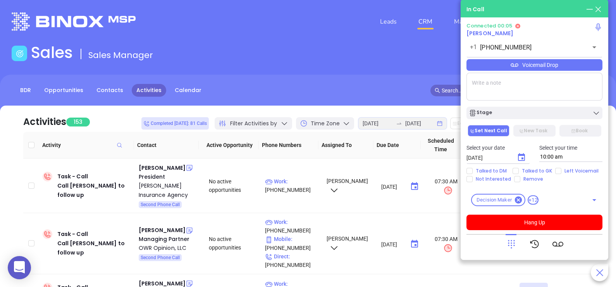
click at [543, 66] on div "Voicemail Drop" at bounding box center [534, 65] width 136 height 12
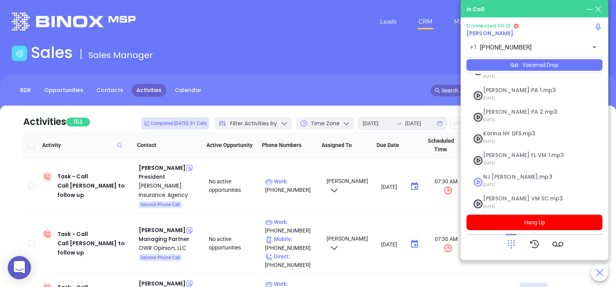
click at [503, 180] on span "07/31/2025" at bounding box center [525, 185] width 84 height 10
checkbox input "true"
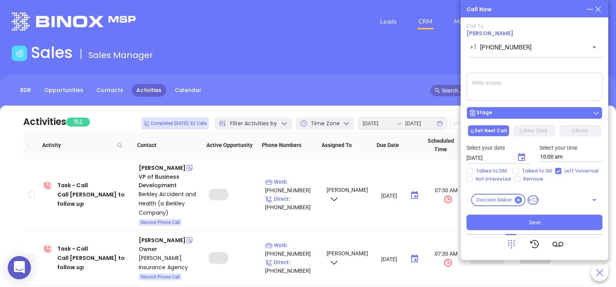
click at [529, 112] on div "Stage" at bounding box center [533, 113] width 131 height 8
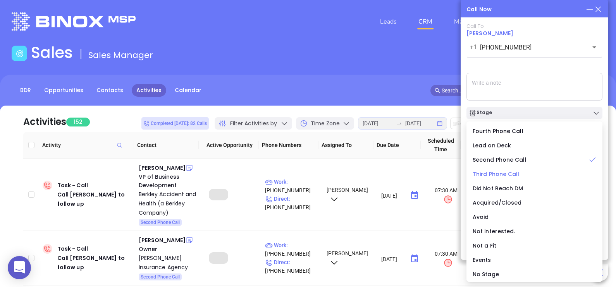
click at [501, 172] on span "Third Phone Call" at bounding box center [495, 174] width 47 height 8
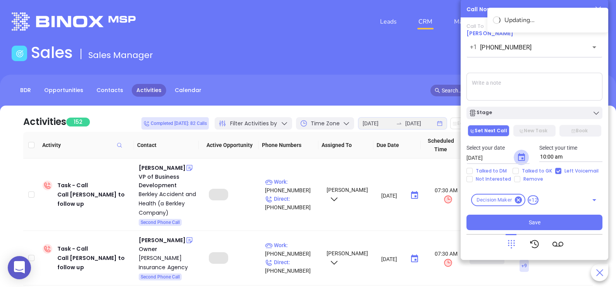
click at [520, 159] on icon "Choose date, selected date is Aug 14, 2025" at bounding box center [520, 157] width 9 height 9
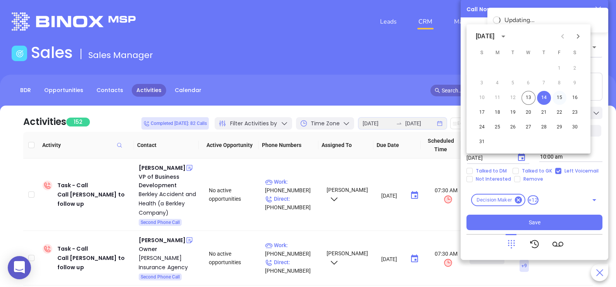
click at [557, 97] on button "15" at bounding box center [559, 98] width 14 height 14
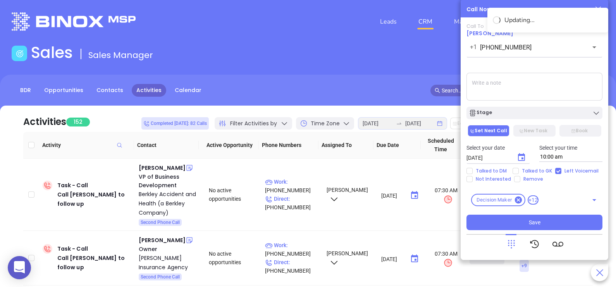
type input "08/15/2025"
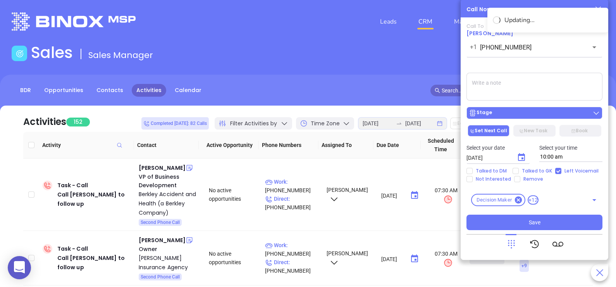
click at [496, 112] on div "Stage" at bounding box center [533, 113] width 131 height 8
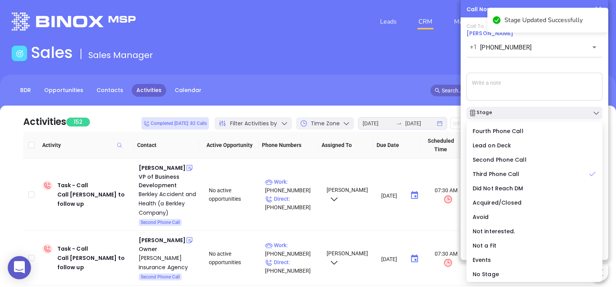
click at [498, 82] on textarea at bounding box center [534, 87] width 136 height 28
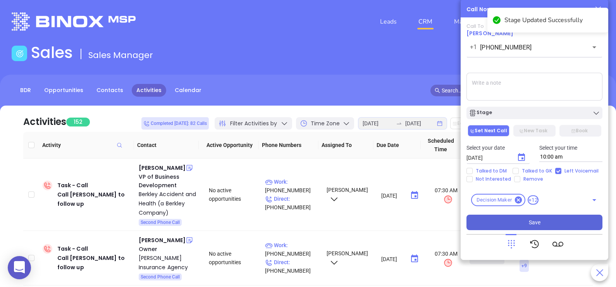
click at [530, 221] on span "Save" at bounding box center [534, 222] width 12 height 9
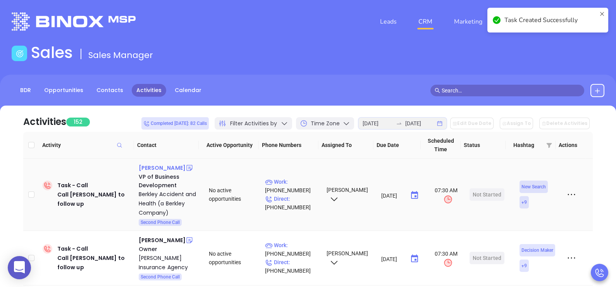
click at [159, 171] on div "Joshua Shaffer" at bounding box center [162, 167] width 47 height 9
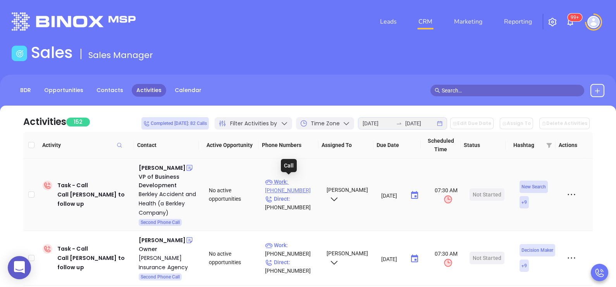
click at [308, 182] on p "Work : (609) 584-6990" at bounding box center [292, 186] width 55 height 17
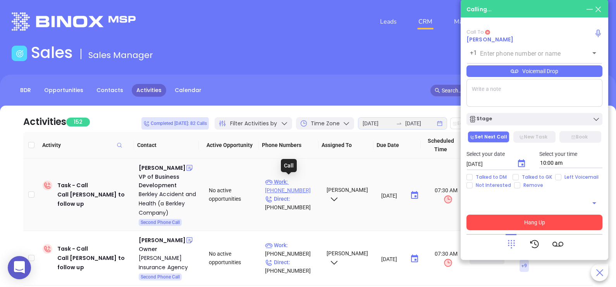
type input "(609) 584-6990"
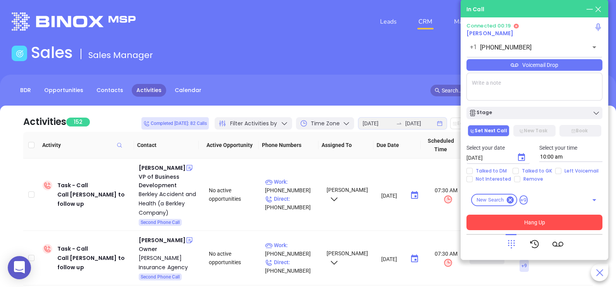
click at [531, 67] on div "Voicemail Drop" at bounding box center [534, 65] width 136 height 12
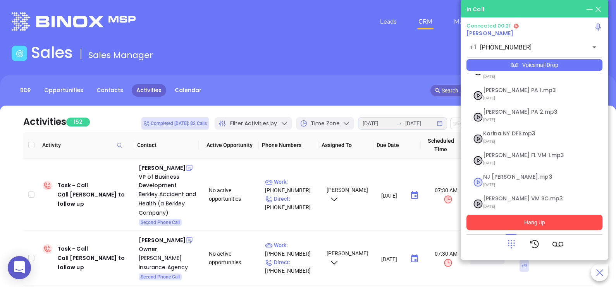
click at [508, 174] on span "NJ Karina.mp3" at bounding box center [525, 177] width 84 height 6
checkbox input "true"
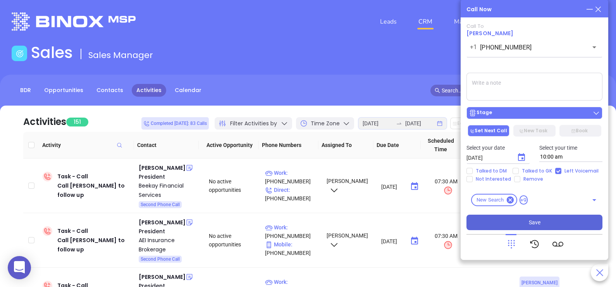
click at [541, 117] on div "Stage" at bounding box center [533, 113] width 131 height 8
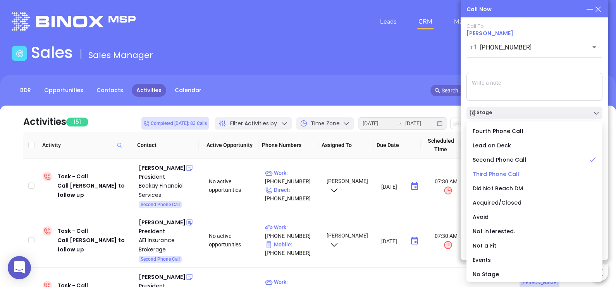
click at [497, 175] on span "Third Phone Call" at bounding box center [495, 174] width 47 height 8
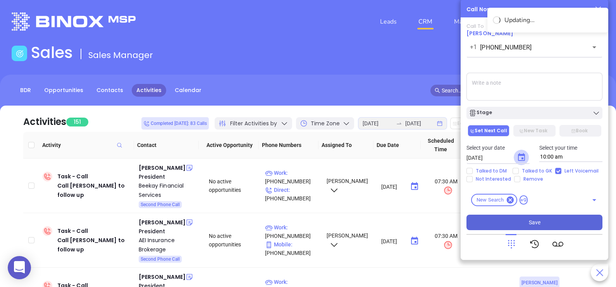
click at [523, 157] on icon "Choose date, selected date is Aug 14, 2025" at bounding box center [520, 157] width 9 height 9
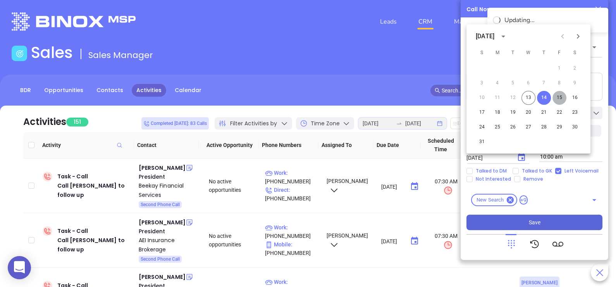
click at [559, 96] on button "15" at bounding box center [559, 98] width 14 height 14
type input "08/15/2025"
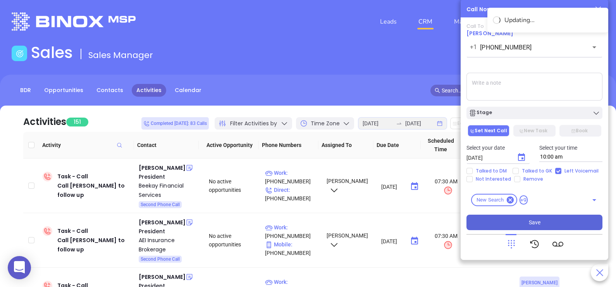
click at [559, 96] on span "S" at bounding box center [563, 97] width 10 height 9
click at [490, 223] on button "Save" at bounding box center [534, 222] width 136 height 15
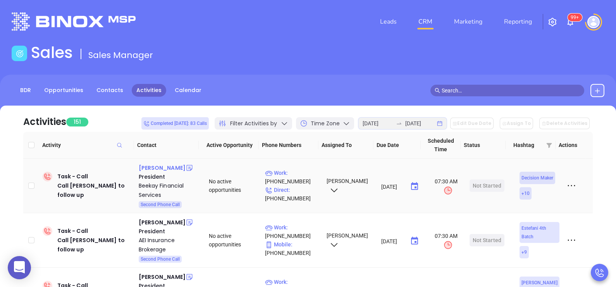
click at [168, 165] on div "Ben Kantharaju" at bounding box center [162, 167] width 47 height 9
click at [303, 169] on p "Work : (908) 315-3956" at bounding box center [292, 177] width 55 height 17
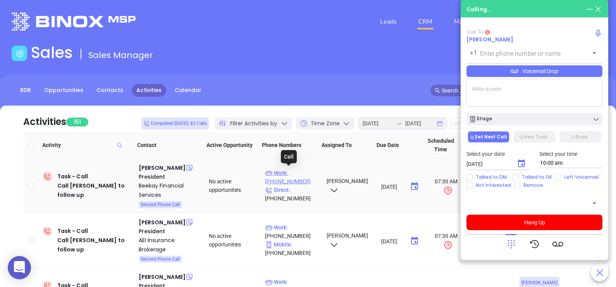
type input "[PHONE_NUMBER]"
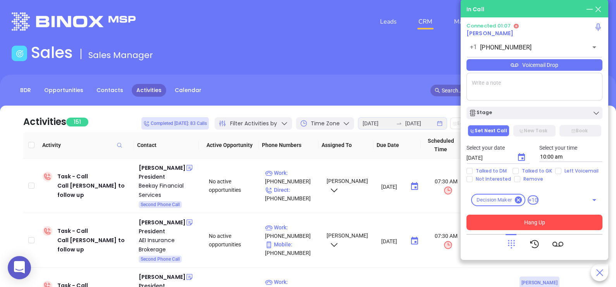
click at [544, 223] on button "Hang Up" at bounding box center [534, 222] width 136 height 15
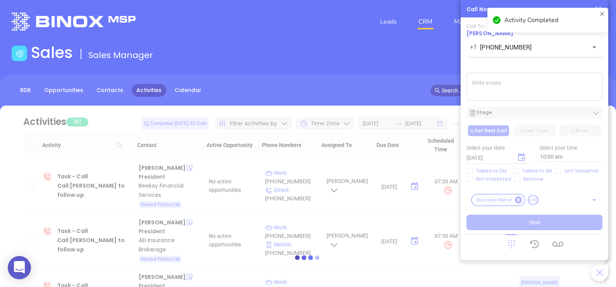
click at [527, 120] on div at bounding box center [308, 258] width 592 height 304
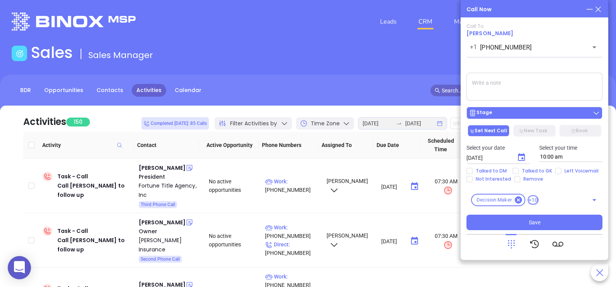
click at [543, 113] on div "Stage" at bounding box center [533, 113] width 131 height 8
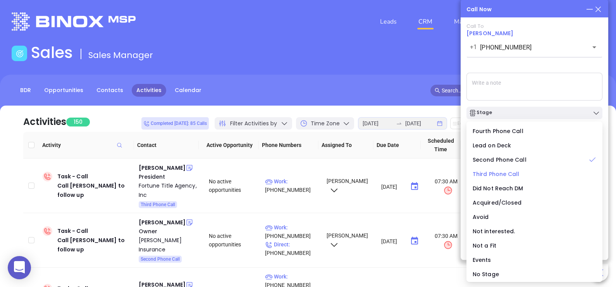
click at [501, 174] on span "Third Phone Call" at bounding box center [495, 174] width 47 height 8
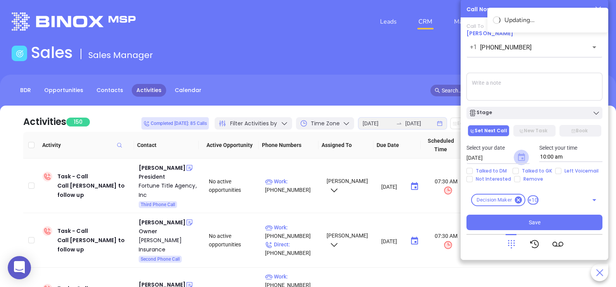
click at [522, 158] on icon "Choose date, selected date is Aug 14, 2025" at bounding box center [521, 157] width 7 height 8
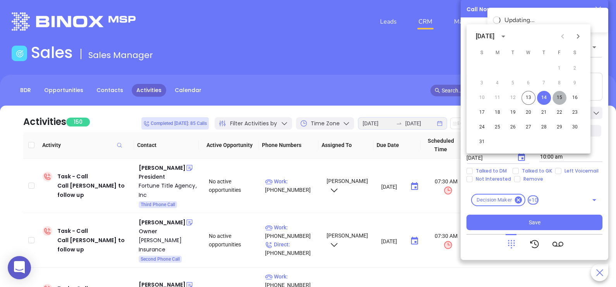
click at [558, 97] on button "15" at bounding box center [559, 98] width 14 height 14
type input "08/15/2025"
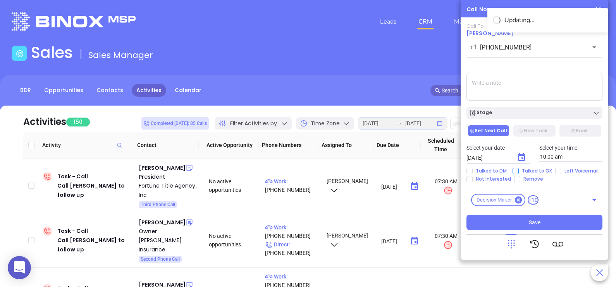
click at [542, 171] on span "Talked to GK" at bounding box center [536, 171] width 36 height 6
click at [518, 171] on input "Talked to GK" at bounding box center [515, 171] width 6 height 6
checkbox input "true"
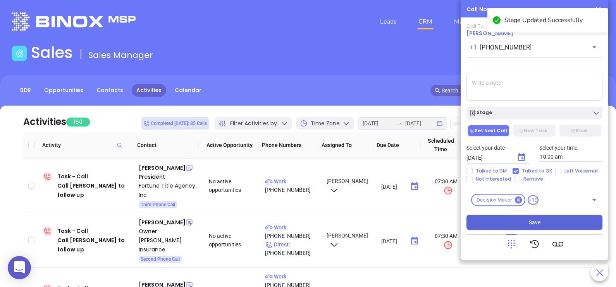
click at [492, 222] on button "Save" at bounding box center [534, 222] width 136 height 15
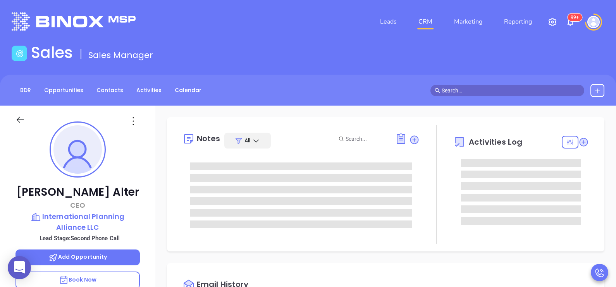
type input "[PERSON_NAME]"
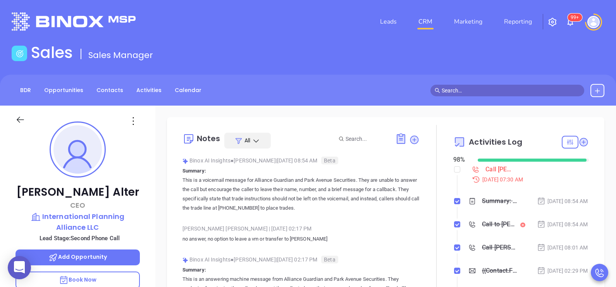
scroll to position [225, 0]
click at [148, 207] on div "[PERSON_NAME] CEO International Planning Alliance LLC Lead Stage: Second Phone …" at bounding box center [77, 285] width 155 height 359
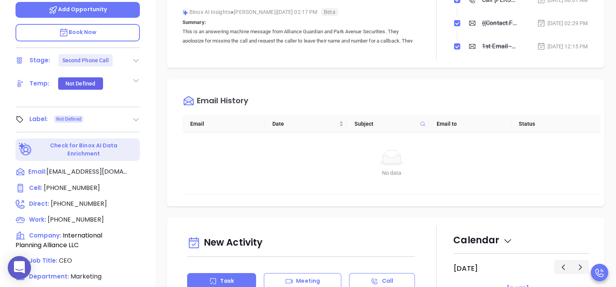
scroll to position [329, 0]
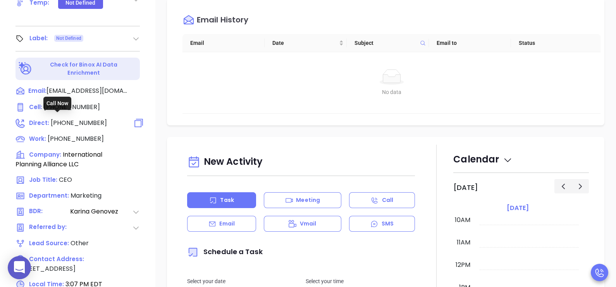
click at [88, 121] on span "[PHONE_NUMBER]" at bounding box center [79, 122] width 56 height 9
type input "[PHONE_NUMBER]"
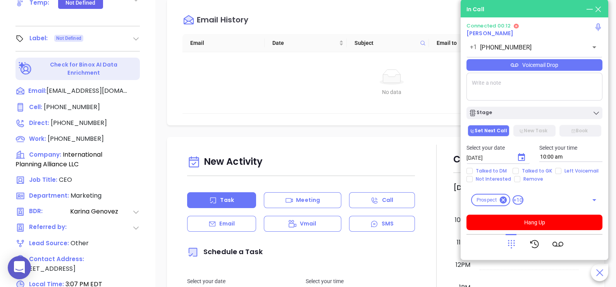
click at [507, 240] on icon at bounding box center [511, 244] width 11 height 11
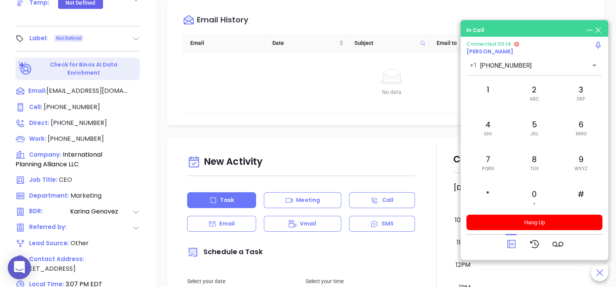
click at [513, 249] on icon at bounding box center [511, 244] width 11 height 11
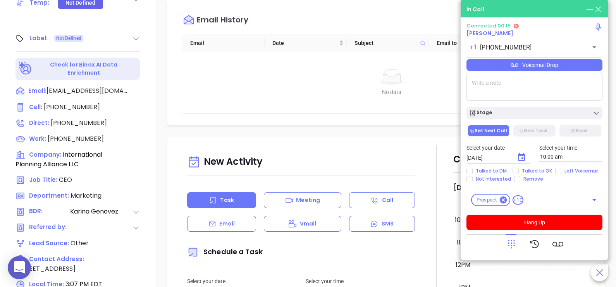
click at [571, 69] on div "Voicemail Drop" at bounding box center [534, 65] width 136 height 12
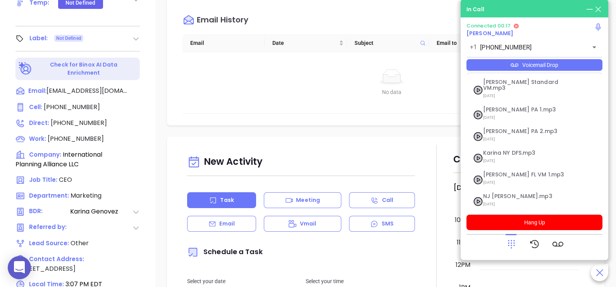
scroll to position [84, 0]
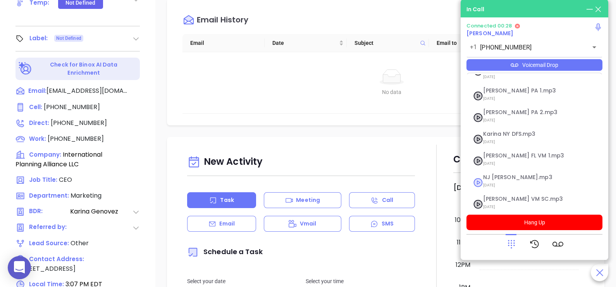
click at [523, 175] on span "NJ [PERSON_NAME].mp3" at bounding box center [525, 178] width 84 height 6
checkbox input "true"
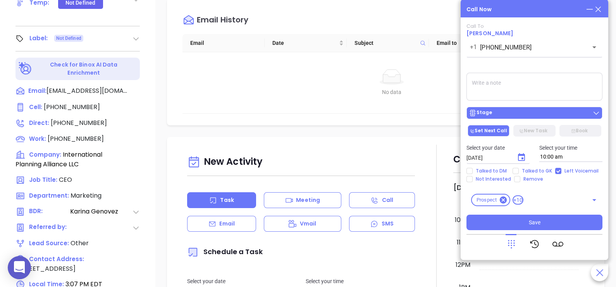
click at [535, 109] on button "Stage" at bounding box center [534, 113] width 136 height 12
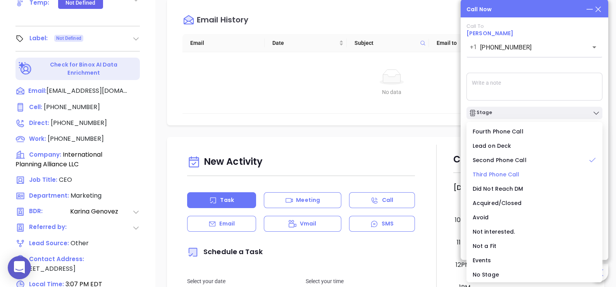
click at [497, 173] on span "Third Phone Call" at bounding box center [495, 175] width 47 height 8
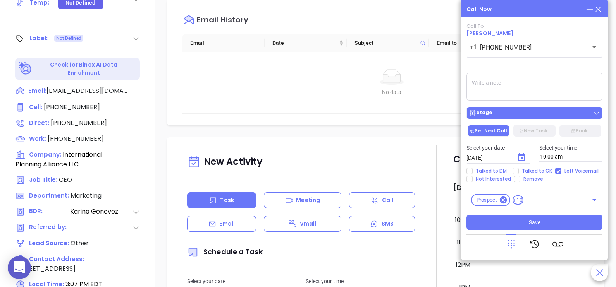
drag, startPoint x: 512, startPoint y: 106, endPoint x: 510, endPoint y: 115, distance: 9.1
click at [510, 115] on div "Stage" at bounding box center [533, 111] width 145 height 16
click at [510, 115] on div "Stage" at bounding box center [533, 113] width 131 height 8
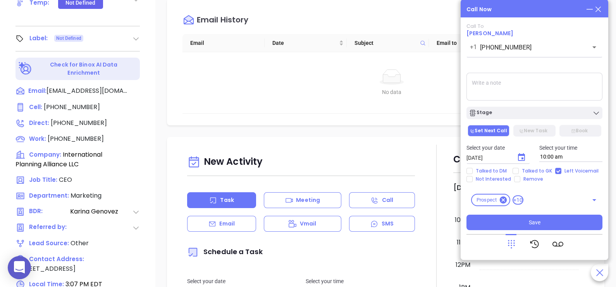
click at [531, 93] on textarea at bounding box center [534, 87] width 136 height 28
click at [522, 158] on icon "Choose date, selected date is Aug 14, 2025" at bounding box center [521, 157] width 7 height 8
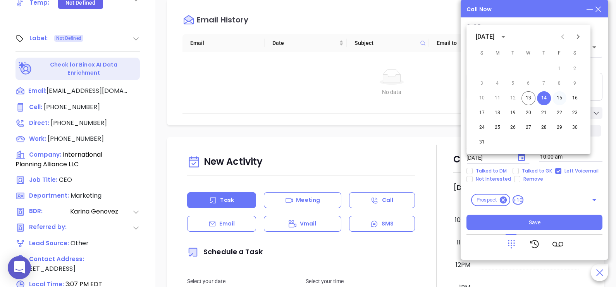
click at [557, 98] on button "15" at bounding box center [559, 98] width 14 height 14
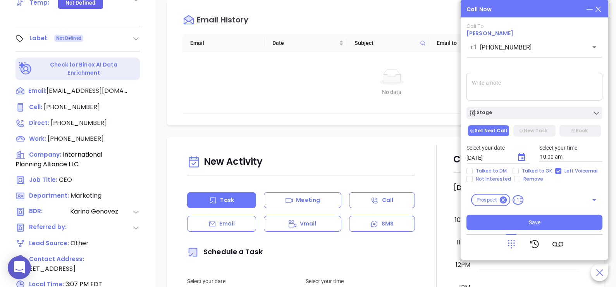
type input "[DATE]"
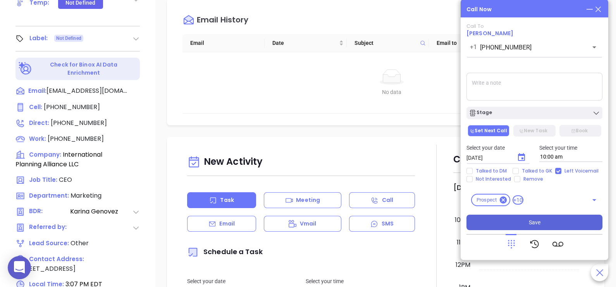
click at [530, 227] on button "Save" at bounding box center [534, 222] width 136 height 15
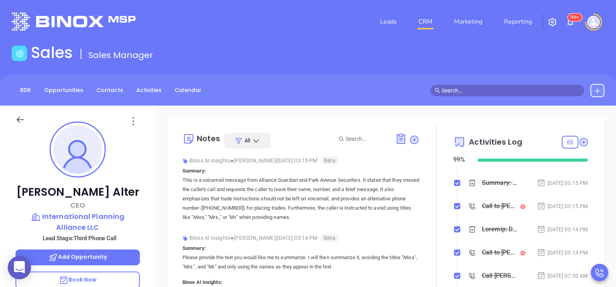
scroll to position [0, 0]
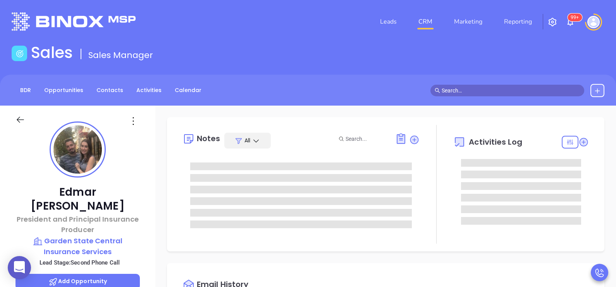
type input "[PERSON_NAME]"
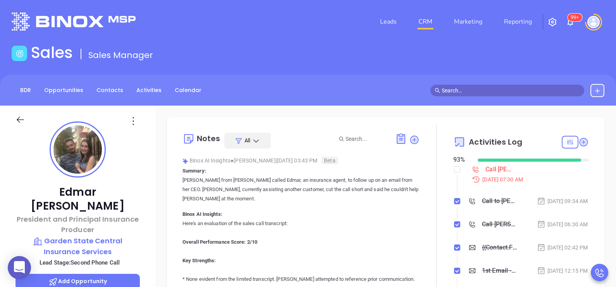
scroll to position [225, 0]
click at [151, 216] on div "Edmar Ortiz President and Principal Insurance Producer Garden State Central Ins…" at bounding box center [77, 285] width 155 height 359
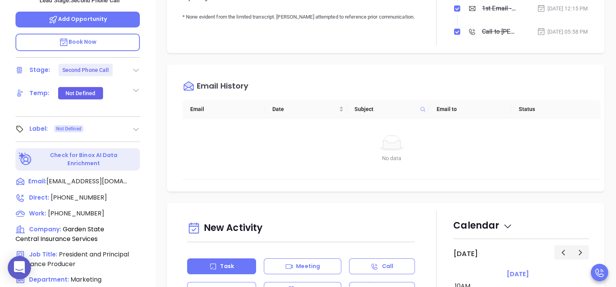
scroll to position [348, 0]
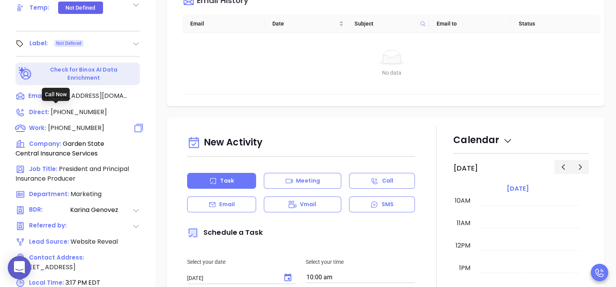
click at [81, 124] on span "(609) 534-7194" at bounding box center [76, 128] width 56 height 9
type input "(609) 534-7194"
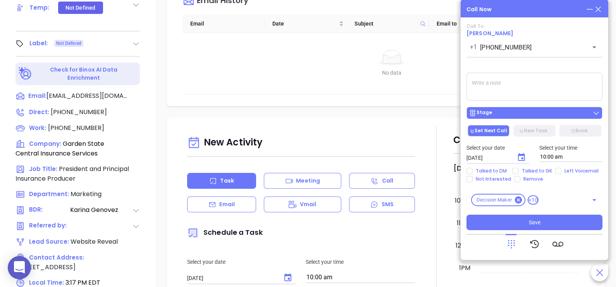
click at [504, 113] on div "Stage" at bounding box center [533, 113] width 131 height 8
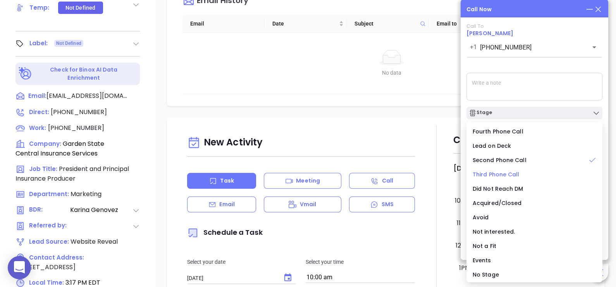
click at [497, 178] on div "Third Phone Call" at bounding box center [534, 174] width 124 height 9
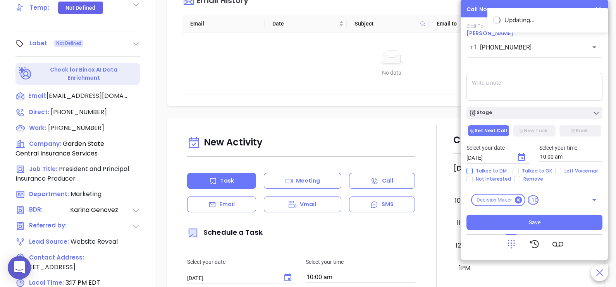
click at [499, 172] on span "Talked to DM" at bounding box center [490, 171] width 37 height 6
click at [472, 172] on input "Talked to DM" at bounding box center [469, 171] width 6 height 6
checkbox input "true"
click at [524, 156] on icon "Choose date, selected date is Aug 14, 2025" at bounding box center [521, 157] width 7 height 8
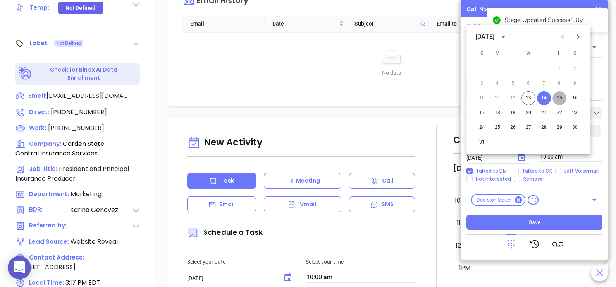
click at [559, 99] on button "15" at bounding box center [559, 98] width 14 height 14
type input "08/15/2025"
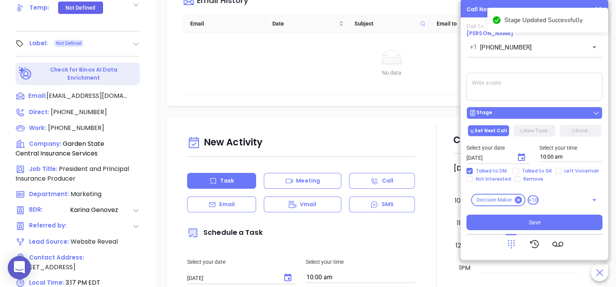
click at [537, 113] on div "Stage" at bounding box center [533, 113] width 131 height 8
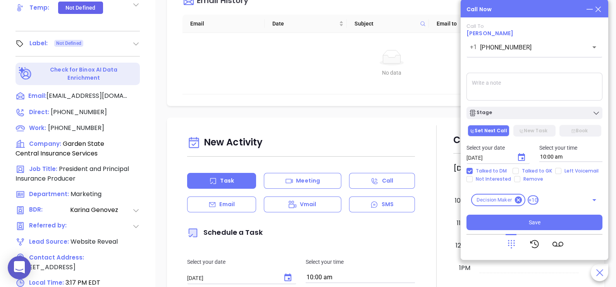
click at [515, 92] on textarea at bounding box center [534, 87] width 136 height 28
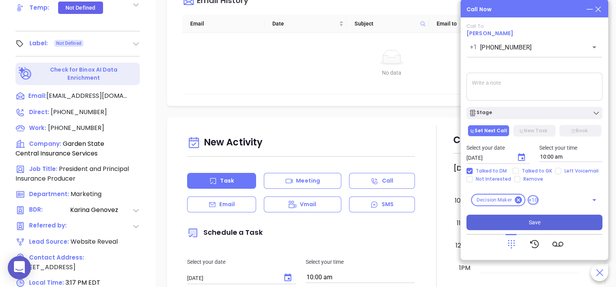
click at [508, 225] on button "Save" at bounding box center [534, 222] width 136 height 15
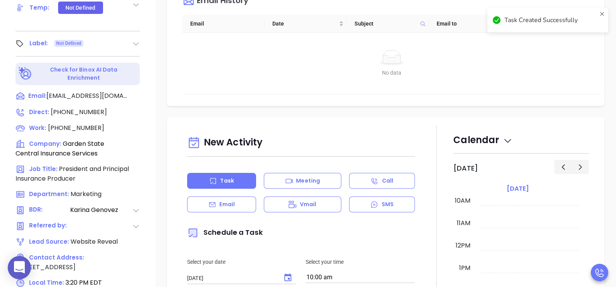
click at [487, 82] on td "No data No data" at bounding box center [391, 64] width 418 height 62
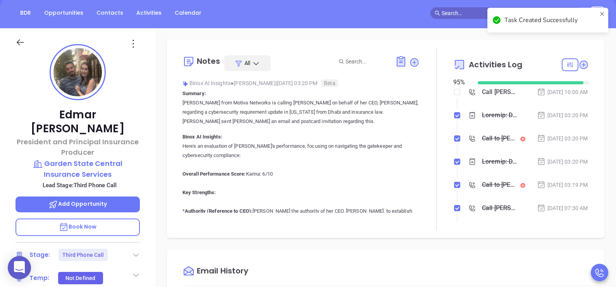
scroll to position [77, 0]
click at [569, 120] on div "Aug 13, 2025 | 03:20 PM" at bounding box center [562, 115] width 51 height 9
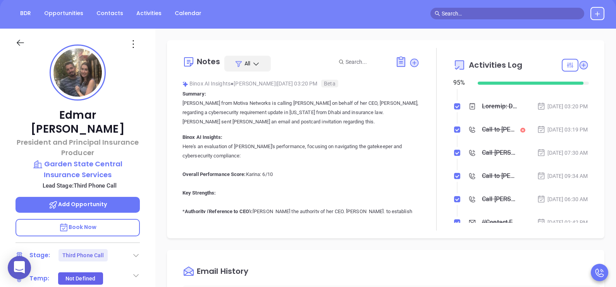
scroll to position [58, 0]
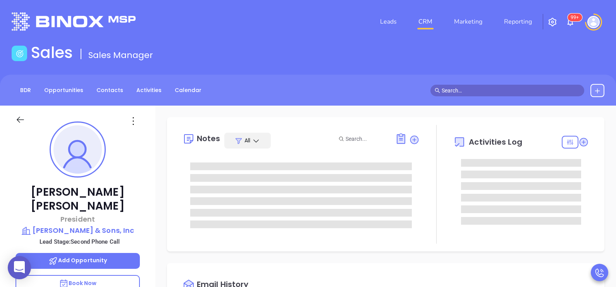
type input "[PERSON_NAME]"
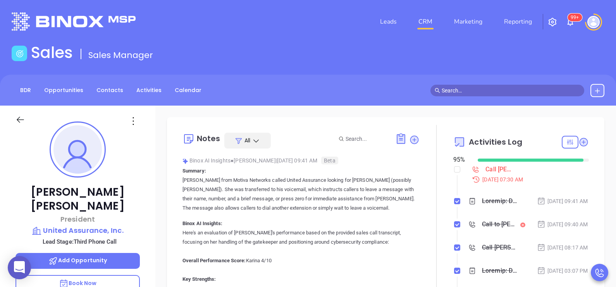
scroll to position [225, 0]
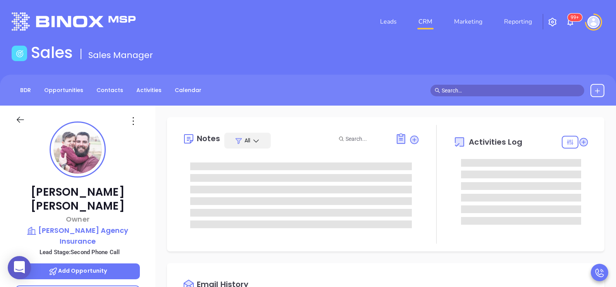
type input "[PERSON_NAME]"
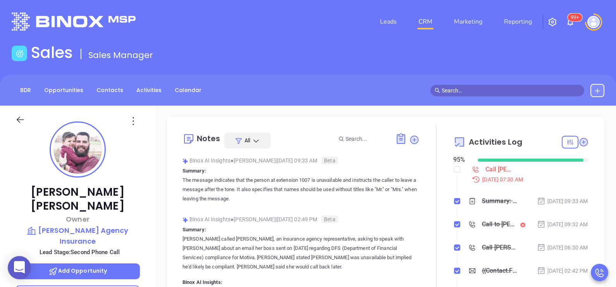
scroll to position [225, 0]
click at [147, 195] on div "[PERSON_NAME] Owner [PERSON_NAME] Agency Insurance Lead Stage: Second Phone Cal…" at bounding box center [77, 285] width 155 height 359
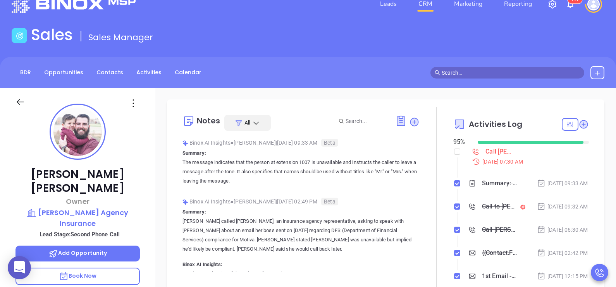
scroll to position [0, 0]
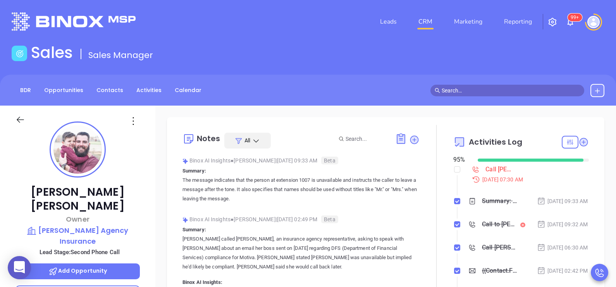
click at [437, 232] on div at bounding box center [436, 216] width 34 height 183
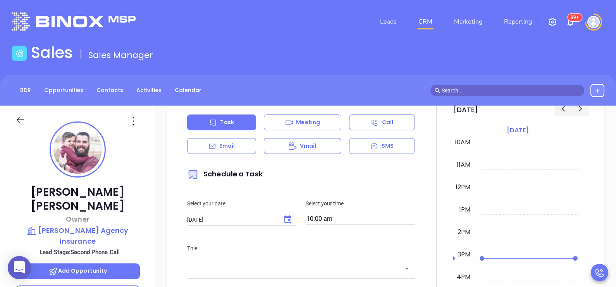
scroll to position [426, 0]
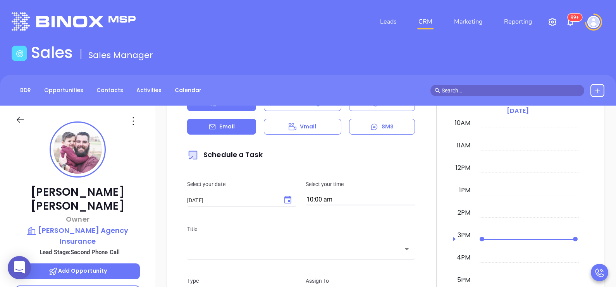
click at [240, 120] on div "Email" at bounding box center [221, 127] width 69 height 16
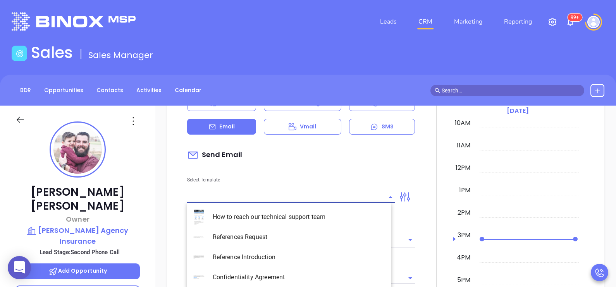
click at [280, 194] on input "text" at bounding box center [285, 197] width 196 height 11
type input "[PERSON_NAME]"
click at [294, 237] on li "NJ Insurance 2 0725 - Email 2" at bounding box center [289, 237] width 204 height 20
type input "NJ Insurance 2 0725 - Email 2"
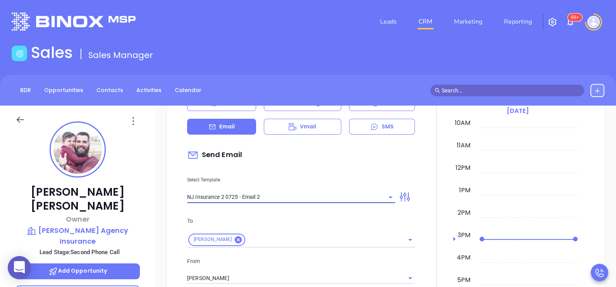
type input "Can your IT partner prove you're covered?"
type input "NJ Insurance 2 0725 - Email 2"
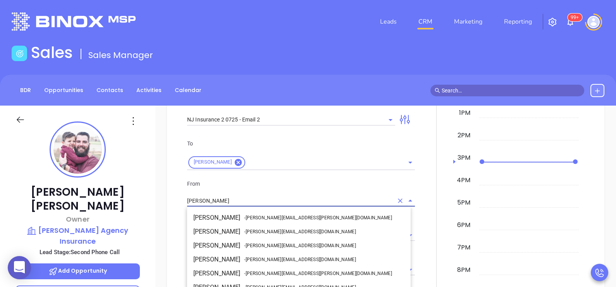
scroll to position [55, 0]
click at [347, 203] on input "[PERSON_NAME]" at bounding box center [290, 201] width 206 height 11
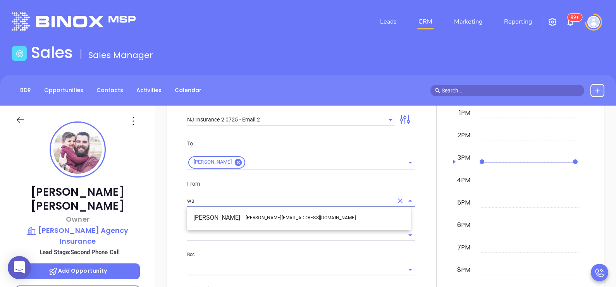
click at [322, 221] on li "Walter Contreras - [EMAIL_ADDRESS][DOMAIN_NAME]" at bounding box center [298, 218] width 223 height 14
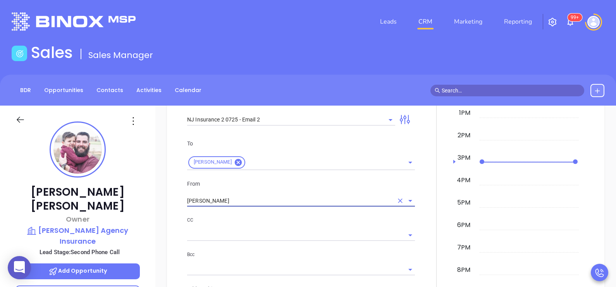
type input "[PERSON_NAME]"
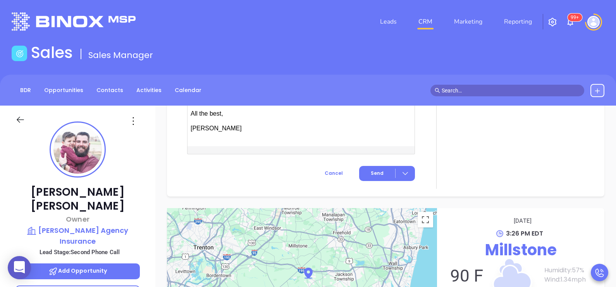
scroll to position [943, 0]
click at [376, 174] on button "Send" at bounding box center [387, 173] width 56 height 15
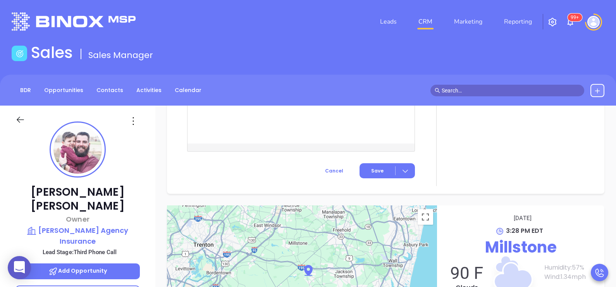
scroll to position [803, 0]
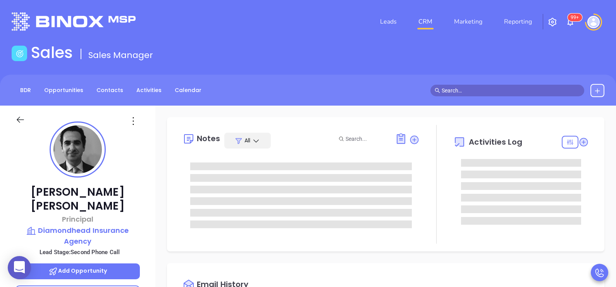
type input "[DATE]"
type input "[PERSON_NAME]"
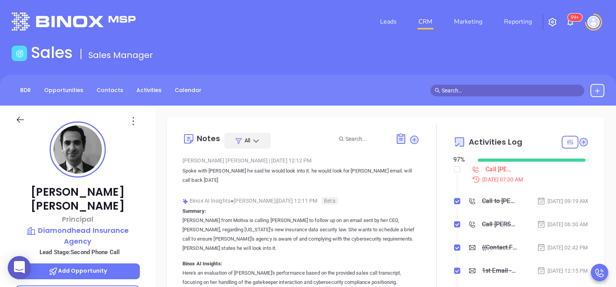
scroll to position [225, 0]
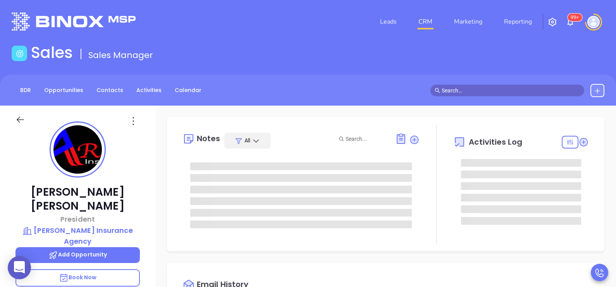
type input "[PERSON_NAME]"
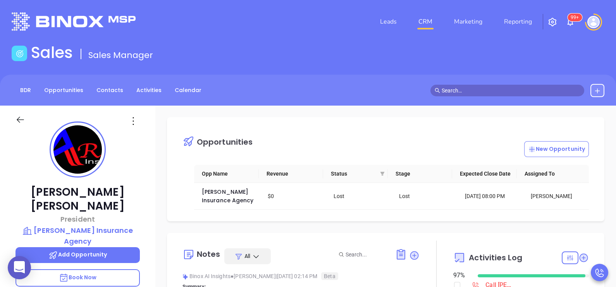
scroll to position [225, 0]
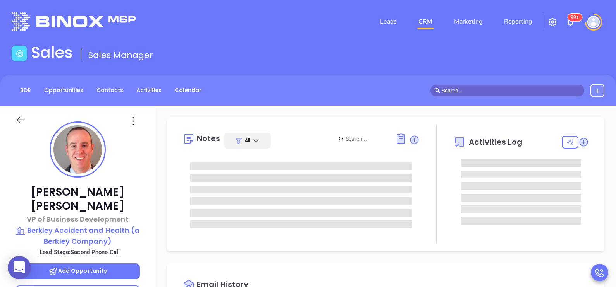
type input "[DATE]"
type input "[PERSON_NAME]"
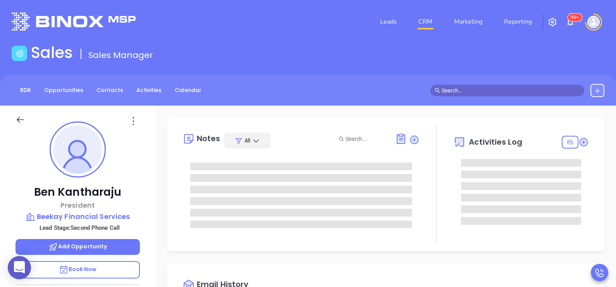
type input "[PERSON_NAME]"
